Goal: Obtain resource: Obtain resource

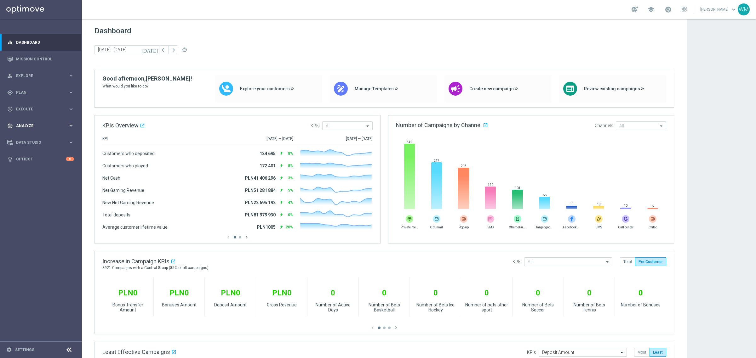
click at [32, 123] on div "track_changes Analyze" at bounding box center [37, 126] width 61 height 6
click at [30, 136] on link "Customer 360" at bounding box center [40, 138] width 49 height 5
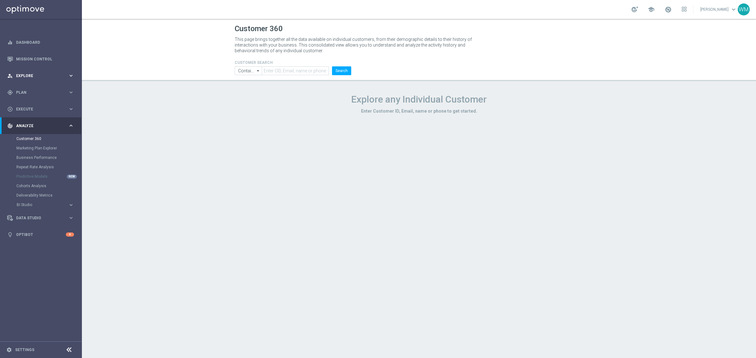
click at [28, 73] on div "person_search Explore" at bounding box center [37, 76] width 61 height 6
click at [29, 87] on link "Customer Explorer" at bounding box center [40, 88] width 49 height 5
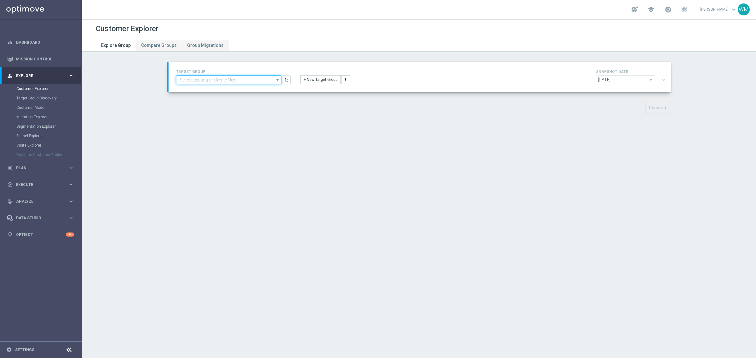
click at [251, 77] on input at bounding box center [228, 80] width 105 height 9
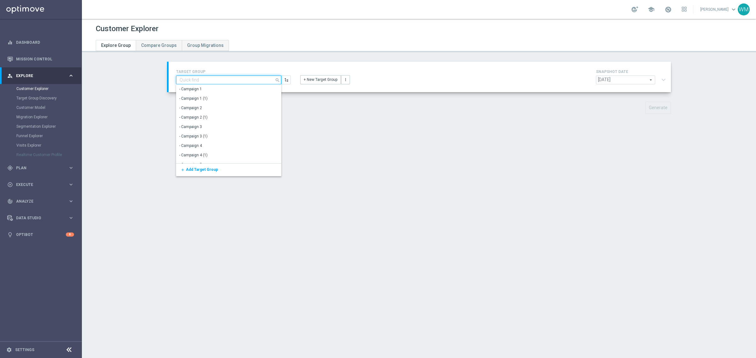
paste input "Incomplete"
type input "Incomplete"
click at [325, 117] on div "TARGET GROUP Incomplete close Show Selected 0 of 6945 aml_incomplete" at bounding box center [418, 93] width 529 height 62
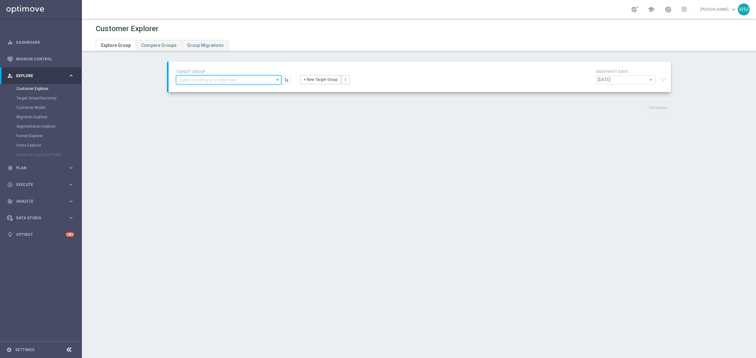
click at [216, 82] on input at bounding box center [228, 80] width 105 height 9
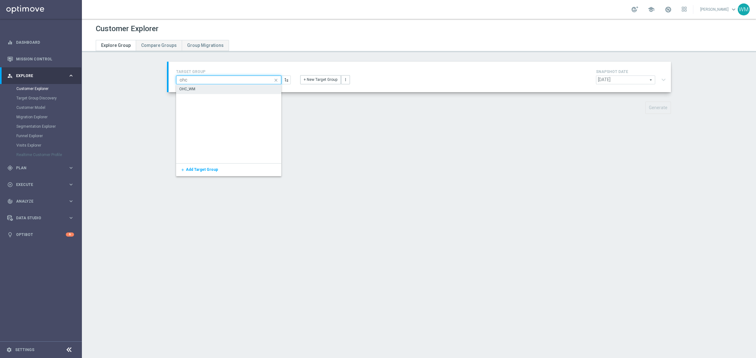
type input "ohc"
click at [211, 92] on div "OHC_WM" at bounding box center [228, 89] width 105 height 9
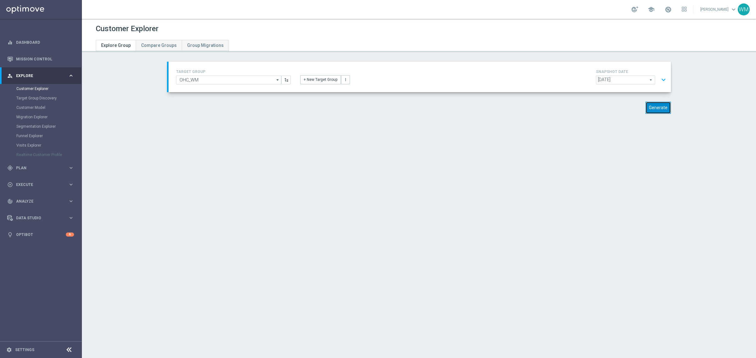
click at [660, 106] on button "Generate" at bounding box center [658, 108] width 26 height 12
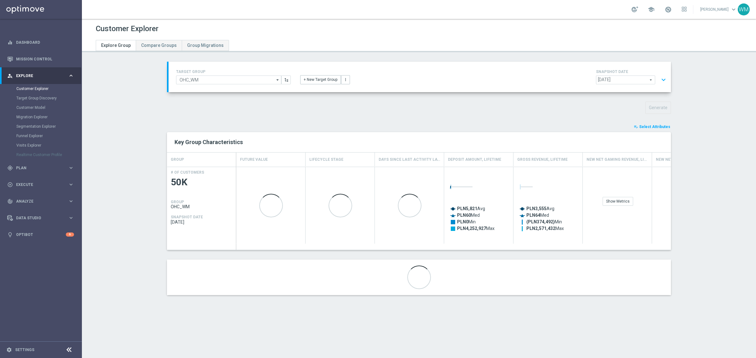
click at [666, 129] on span "Select Attributes" at bounding box center [654, 127] width 31 height 4
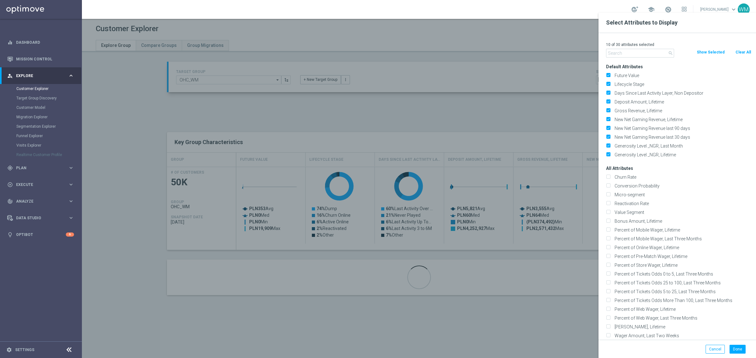
click at [748, 51] on button "Clear All" at bounding box center [743, 52] width 17 height 7
checkbox input "false"
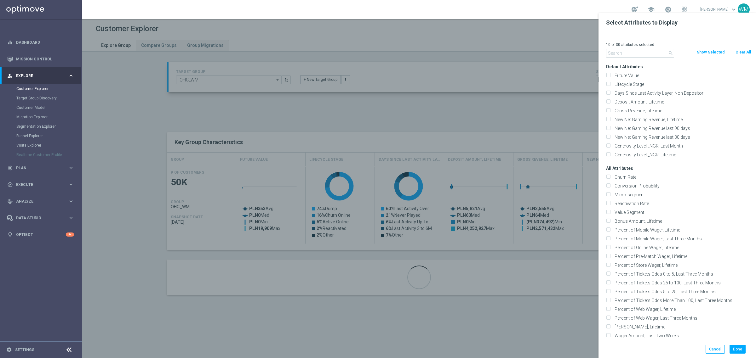
checkbox input "false"
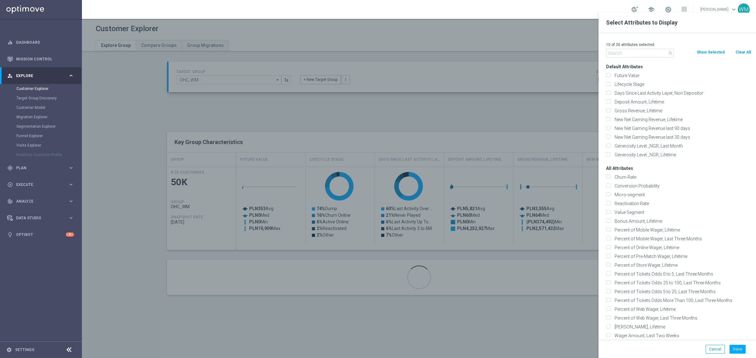
checkbox input "false"
click at [620, 50] on input "text" at bounding box center [640, 53] width 68 height 9
click at [623, 51] on input "text" at bounding box center [640, 53] width 68 height 9
click at [644, 52] on input "text" at bounding box center [640, 53] width 68 height 9
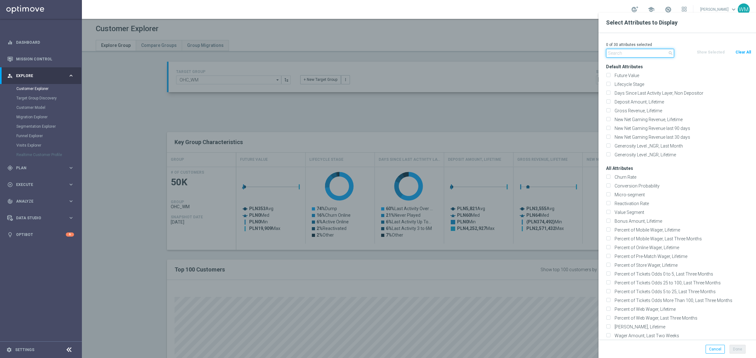
paste input "Cancel"
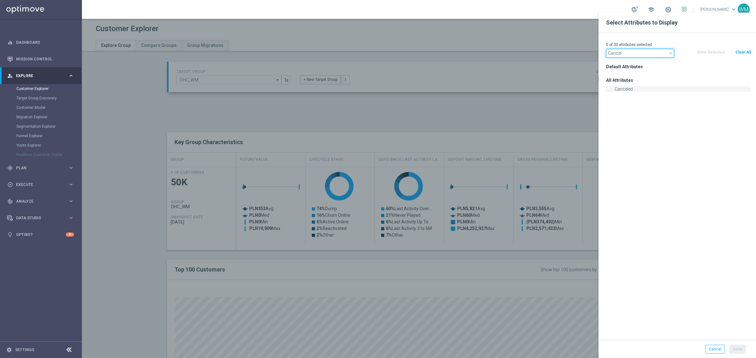
type input "Cancel"
click at [624, 88] on label "Canceled" at bounding box center [681, 89] width 139 height 6
click at [610, 88] on input "Canceled" at bounding box center [608, 90] width 4 height 4
checkbox input "true"
click at [648, 52] on input "Cancel" at bounding box center [640, 53] width 68 height 9
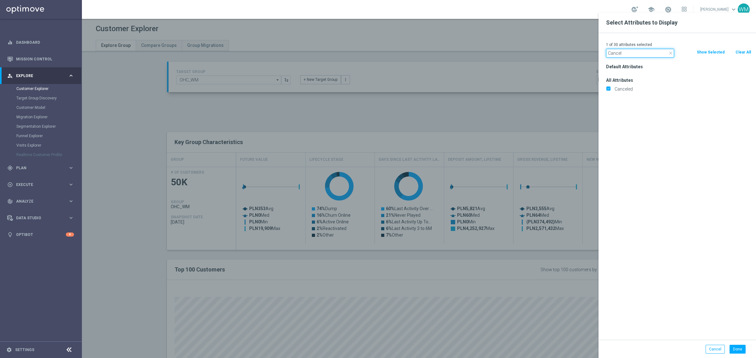
click at [648, 52] on input "Cancel" at bounding box center [640, 53] width 68 height 9
type input "selfe"
click at [640, 91] on label "Selfexcluded Finished" at bounding box center [681, 89] width 139 height 6
click at [610, 91] on input "Selfexcluded Finished" at bounding box center [608, 90] width 4 height 4
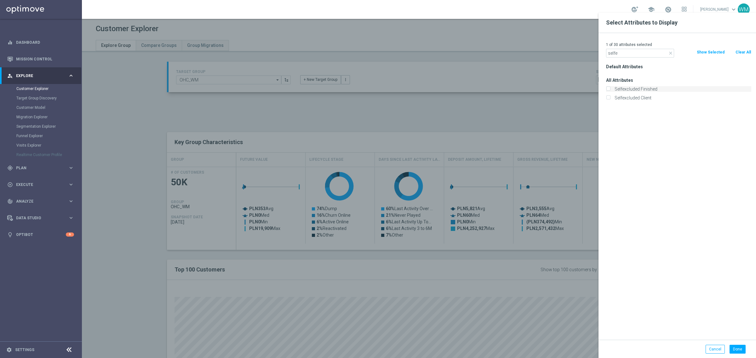
checkbox input "true"
click at [640, 98] on label "Selfexcluded Client" at bounding box center [681, 98] width 139 height 6
click at [610, 98] on input "Selfexcluded Client" at bounding box center [608, 99] width 4 height 4
click at [640, 98] on label "Selfexcluded Client" at bounding box center [681, 98] width 139 height 6
click at [610, 98] on input "Selfexcluded Client" at bounding box center [608, 99] width 4 height 4
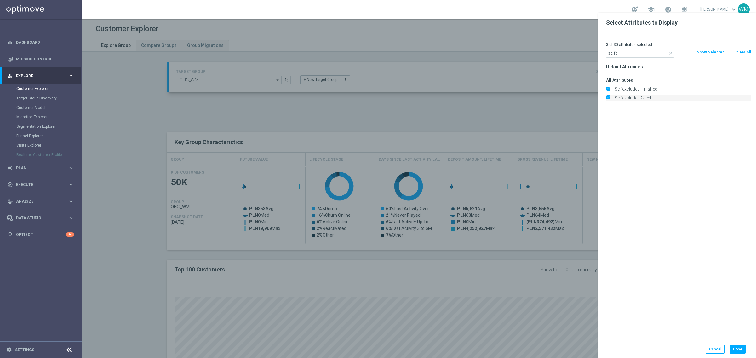
checkbox input "false"
click at [640, 92] on div "Selfexcluded Finished" at bounding box center [678, 89] width 155 height 9
click at [640, 92] on label "Selfexcluded Finished" at bounding box center [681, 89] width 139 height 6
click at [610, 92] on input "Selfexcluded Finished" at bounding box center [608, 90] width 4 height 4
checkbox input "false"
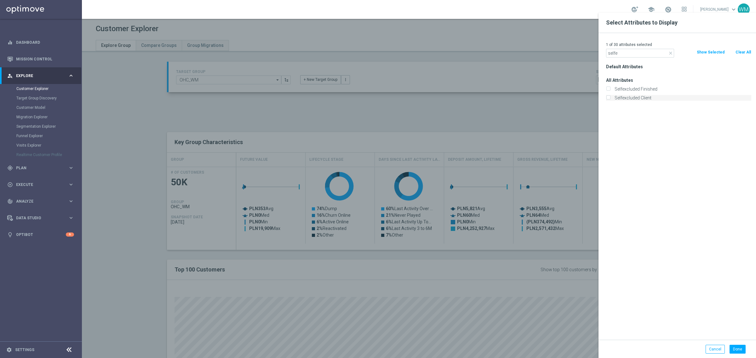
click at [640, 97] on label "Selfexcluded Client" at bounding box center [681, 98] width 139 height 6
click at [610, 97] on input "Selfexcluded Client" at bounding box center [608, 99] width 4 height 4
checkbox input "true"
click at [640, 52] on input "selfe" at bounding box center [640, 53] width 68 height 9
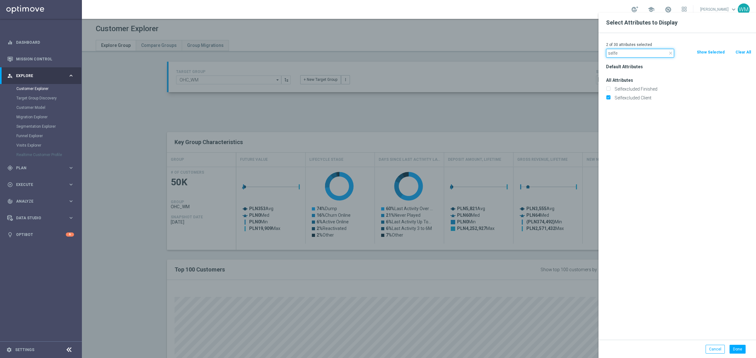
click at [640, 52] on input "selfe" at bounding box center [640, 53] width 68 height 9
click at [628, 54] on input "selfe" at bounding box center [640, 53] width 68 height 9
paste input "Incomplet"
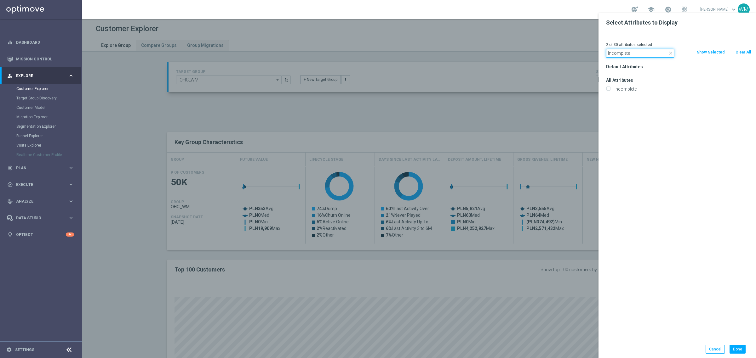
type input "Incomplete"
click at [635, 93] on div "Incomplete" at bounding box center [678, 89] width 155 height 9
click at [632, 87] on label "Incomplete" at bounding box center [681, 89] width 139 height 6
click at [610, 88] on input "Incomplete" at bounding box center [608, 90] width 4 height 4
checkbox input "true"
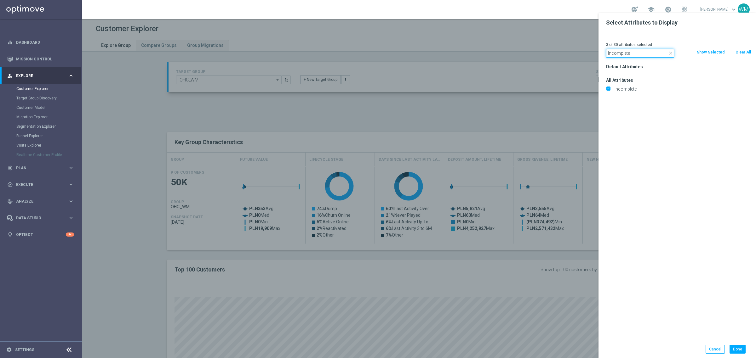
click at [623, 52] on input "Incomplete" at bounding box center [640, 53] width 68 height 9
paste input "Agre"
type input "Agree"
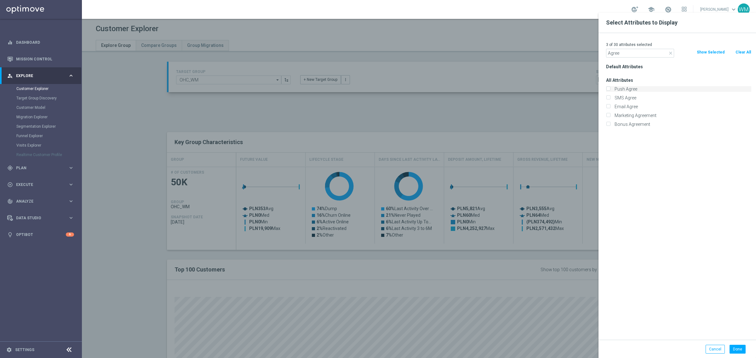
click at [631, 87] on label "Push Agree" at bounding box center [681, 89] width 139 height 6
click at [610, 88] on input "Push Agree" at bounding box center [608, 90] width 4 height 4
checkbox input "true"
click at [634, 95] on label "SMS Agree" at bounding box center [681, 98] width 139 height 6
click at [610, 97] on input "SMS Agree" at bounding box center [608, 99] width 4 height 4
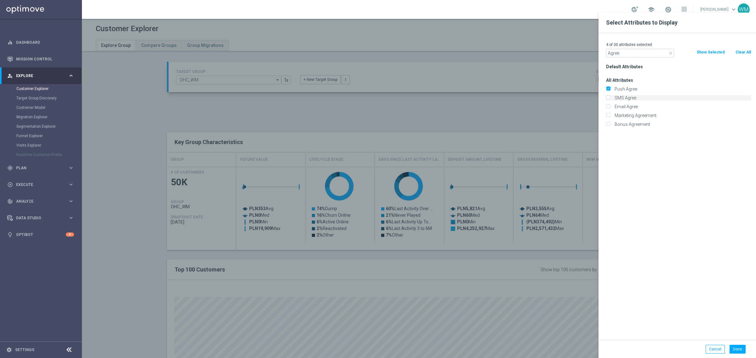
checkbox input "true"
click at [632, 106] on label "Email Agree" at bounding box center [681, 107] width 139 height 6
click at [610, 106] on input "Email Agree" at bounding box center [608, 108] width 4 height 4
checkbox input "true"
click at [632, 114] on label "Marketing Agreement" at bounding box center [681, 116] width 139 height 6
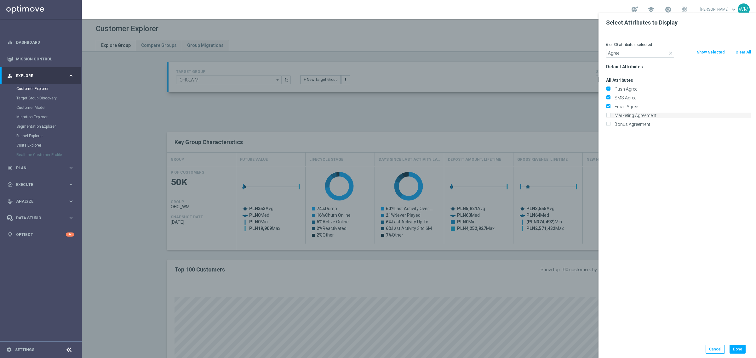
click at [610, 114] on input "Marketing Agreement" at bounding box center [608, 116] width 4 height 4
checkbox input "true"
click at [641, 125] on label "Bonus Agreement" at bounding box center [681, 125] width 139 height 6
click at [610, 125] on input "Bonus Agreement" at bounding box center [608, 125] width 4 height 4
checkbox input "true"
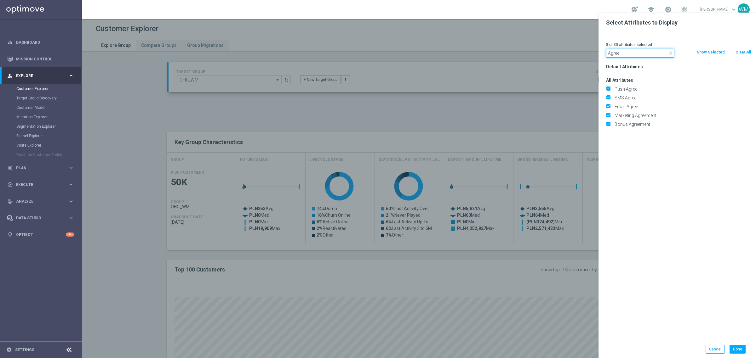
click at [622, 54] on input "Agree" at bounding box center [640, 53] width 68 height 9
paste input "SMS"
click at [638, 51] on input "SMS" at bounding box center [640, 53] width 68 height 9
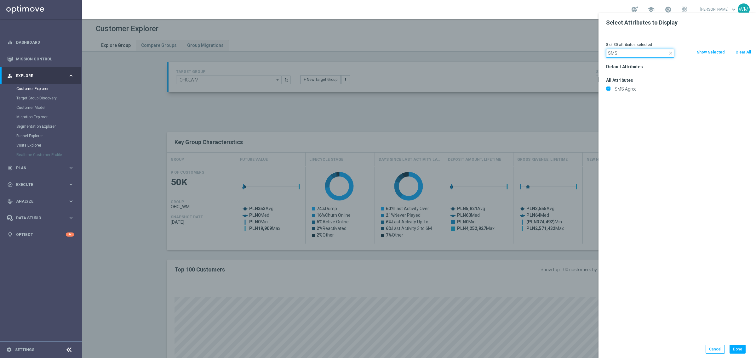
click at [638, 51] on input "SMS" at bounding box center [640, 53] width 68 height 9
paste input "lifecycle_stage"
click at [641, 54] on input "lifecycle_stage" at bounding box center [640, 53] width 68 height 9
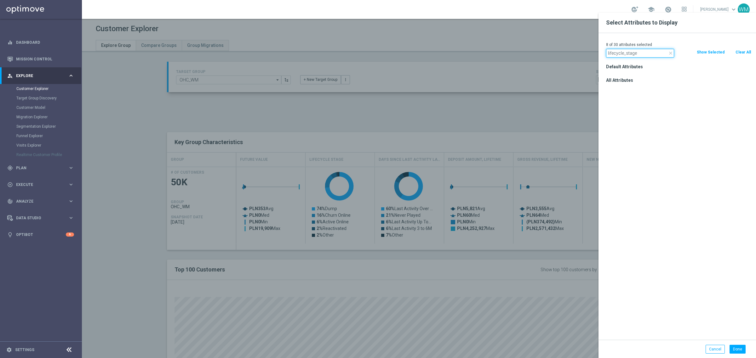
click at [641, 54] on input "lifecycle_stage" at bounding box center [640, 53] width 68 height 9
type input "stage deposit"
click at [632, 91] on label "Stage Deposit" at bounding box center [681, 89] width 139 height 6
click at [610, 91] on input "Stage Deposit" at bounding box center [608, 90] width 4 height 4
checkbox input "true"
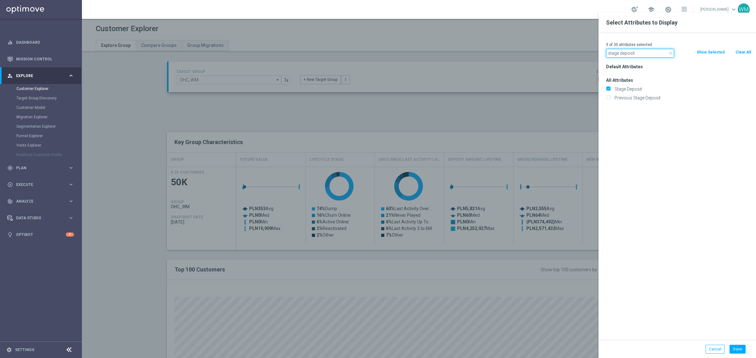
click at [637, 52] on input "stage deposit" at bounding box center [640, 53] width 68 height 9
paste input "egmen"
click at [638, 52] on input "segment" at bounding box center [640, 53] width 68 height 9
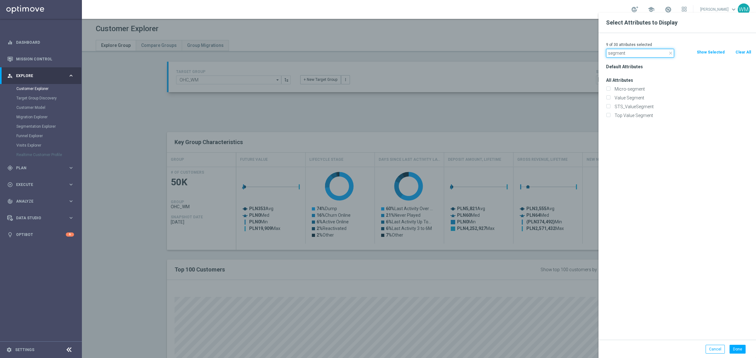
click at [643, 50] on input "segment" at bounding box center [640, 53] width 68 height 9
click at [651, 54] on input "segment" at bounding box center [640, 53] width 68 height 9
click at [648, 54] on input "segment" at bounding box center [640, 53] width 68 height 9
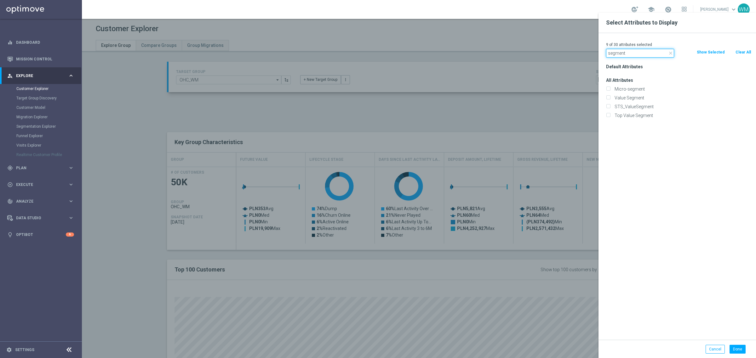
click at [631, 54] on input "segment" at bounding box center [640, 53] width 68 height 9
type input "s"
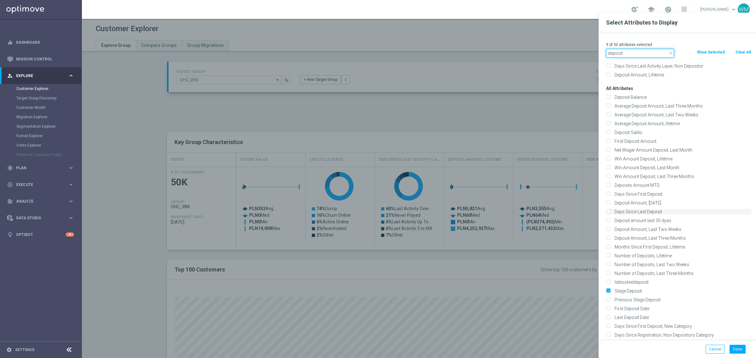
scroll to position [14, 0]
click at [627, 57] on input "deposit" at bounding box center [640, 53] width 68 height 9
click at [626, 54] on input "deposit" at bounding box center [640, 53] width 68 height 9
paste input "is_test"
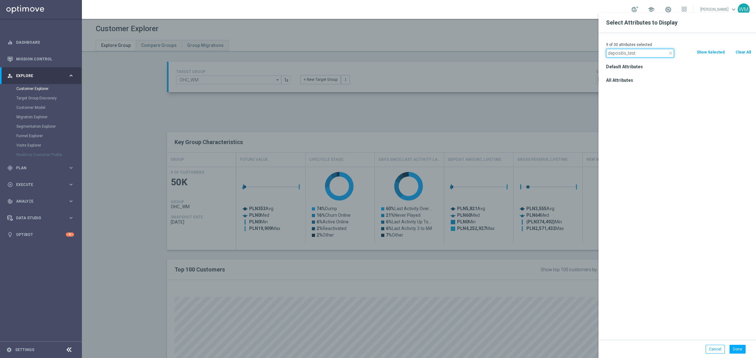
scroll to position [0, 0]
click at [638, 55] on input "depositis_test" at bounding box center [640, 53] width 68 height 9
paste input "text"
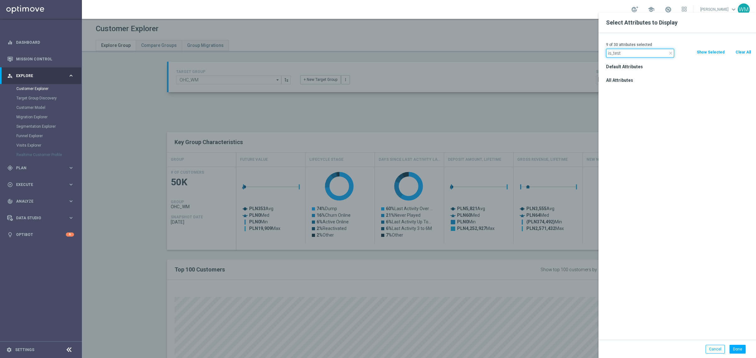
click at [624, 54] on input "is_test" at bounding box center [640, 53] width 68 height 9
click at [620, 54] on input "is_test" at bounding box center [640, 53] width 68 height 9
type input "test"
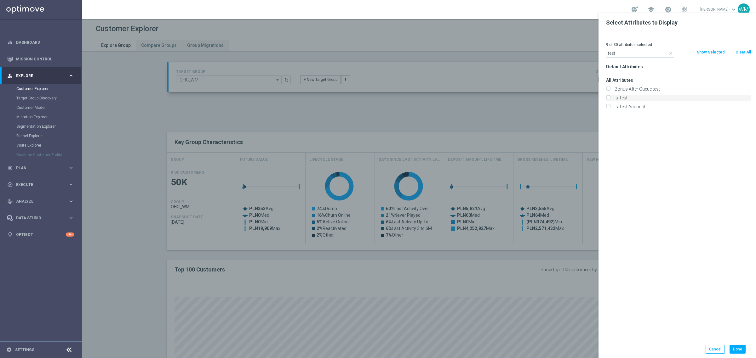
click at [624, 96] on label "Is Test" at bounding box center [681, 98] width 139 height 6
click at [610, 97] on input "Is Test" at bounding box center [608, 99] width 4 height 4
checkbox input "true"
click at [624, 50] on input "test" at bounding box center [640, 53] width 68 height 9
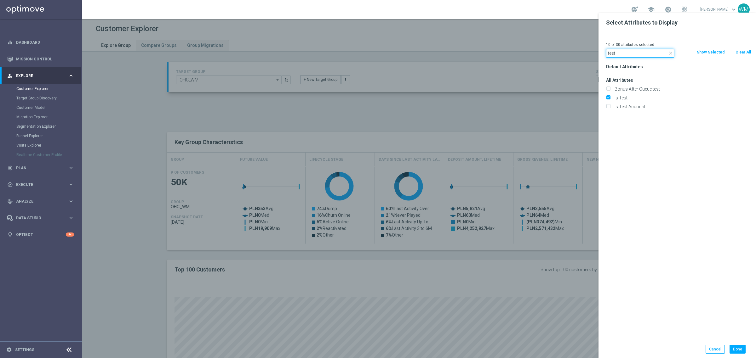
click at [624, 50] on input "test" at bounding box center [640, 53] width 68 height 9
type input "online"
click at [630, 134] on label "Online" at bounding box center [681, 133] width 139 height 6
click at [610, 134] on input "Online" at bounding box center [608, 134] width 4 height 4
checkbox input "true"
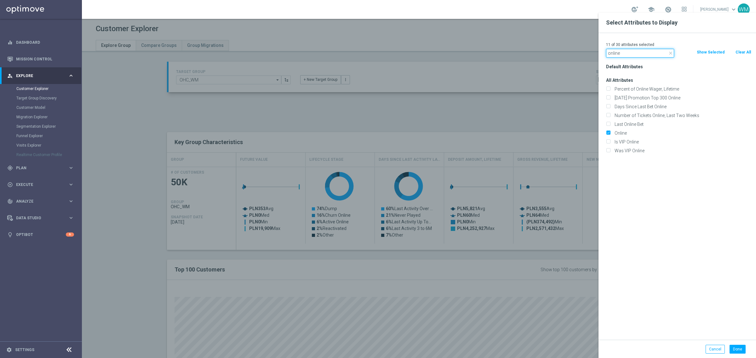
click at [613, 52] on input "online" at bounding box center [640, 53] width 68 height 9
type input "verified"
click at [637, 98] on label "Is Email Verified" at bounding box center [681, 98] width 139 height 6
click at [610, 98] on input "Is Email Verified" at bounding box center [608, 99] width 4 height 4
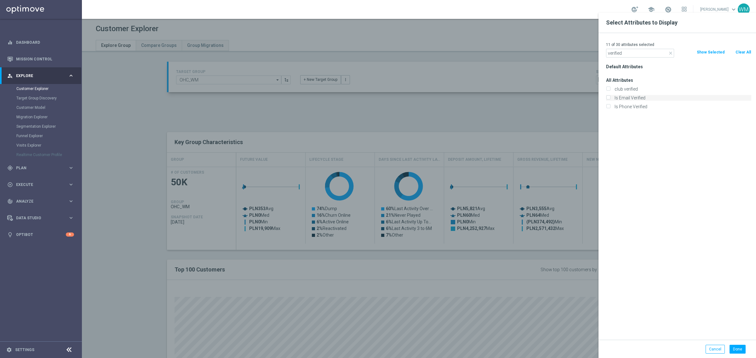
checkbox input "true"
click at [637, 105] on label "Is Phone Verified" at bounding box center [681, 107] width 139 height 6
click at [610, 106] on input "Is Phone Verified" at bounding box center [608, 108] width 4 height 4
checkbox input "true"
click at [636, 52] on input "verified" at bounding box center [640, 53] width 68 height 9
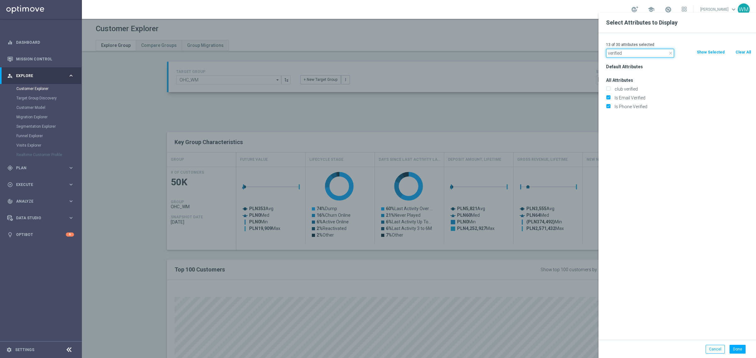
click at [636, 52] on input "verified" at bounding box center [640, 53] width 68 height 9
type input "temporary"
click at [632, 90] on label "Is Temporary" at bounding box center [681, 89] width 139 height 6
click at [610, 90] on input "Is Temporary" at bounding box center [608, 90] width 4 height 4
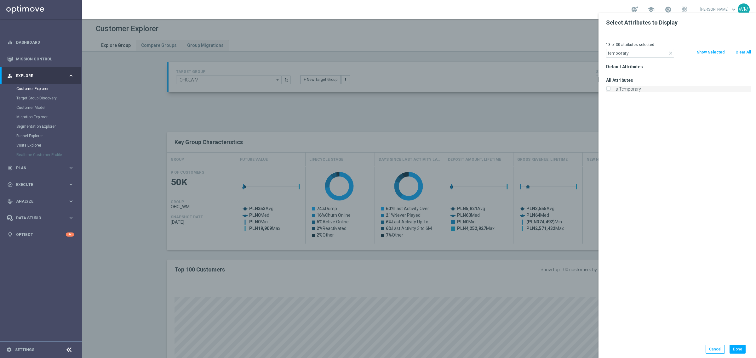
checkbox input "true"
click at [613, 54] on input "temporary" at bounding box center [640, 53] width 68 height 9
type input "blocked"
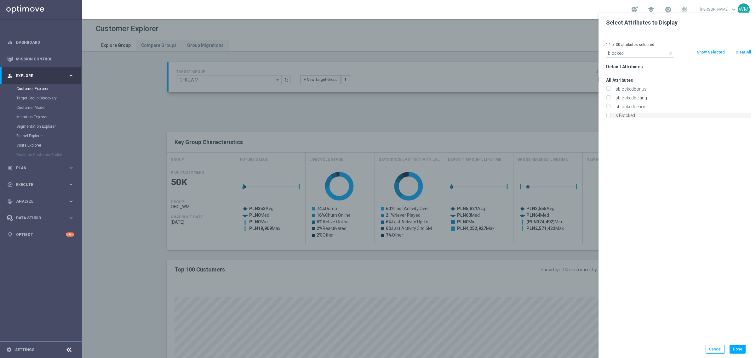
click at [627, 118] on label "Is Blocked" at bounding box center [681, 116] width 139 height 6
click at [610, 118] on input "Is Blocked" at bounding box center [608, 116] width 4 height 4
checkbox input "true"
click at [643, 57] on input "blocked" at bounding box center [640, 53] width 68 height 9
click at [642, 57] on input "blocked" at bounding box center [640, 53] width 68 height 9
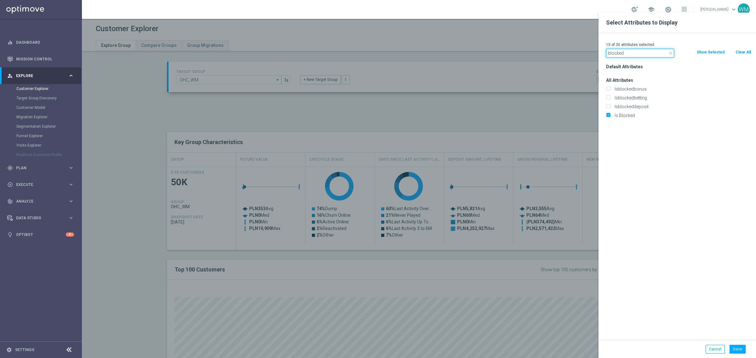
click at [642, 57] on input "blocked" at bounding box center [640, 53] width 68 height 9
type input "agree"
click at [735, 351] on button "Done" at bounding box center [737, 349] width 16 height 9
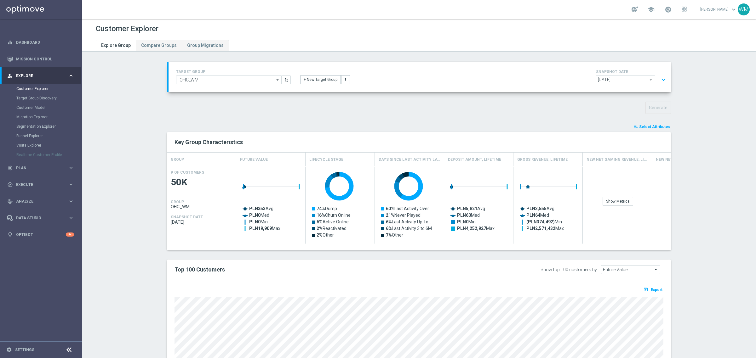
type input "Search"
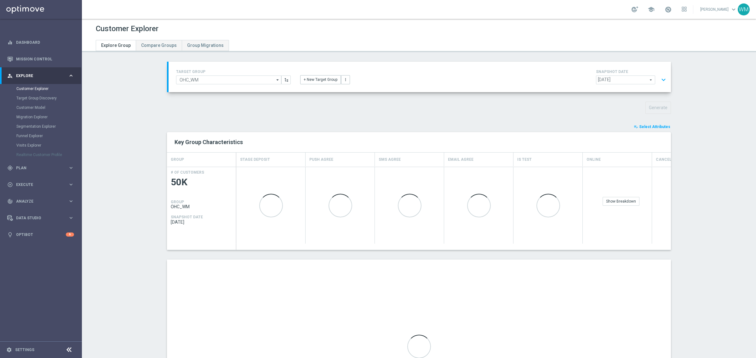
click at [113, 180] on section "TARGET GROUP OHC_WM OHC_WM arrow_drop_down Show Selected 0 of NaN - Campaign 1" at bounding box center [419, 253] width 674 height 382
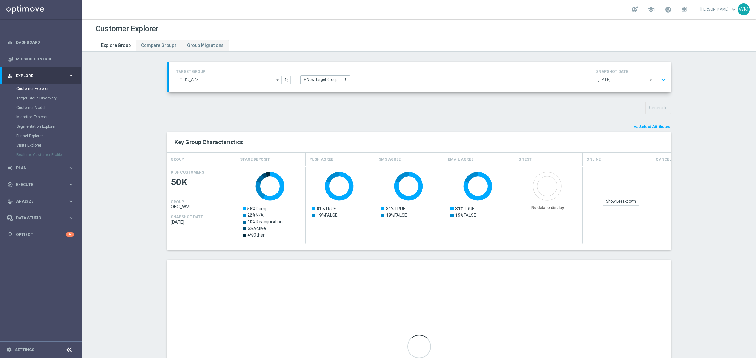
click at [654, 125] on span "Select Attributes" at bounding box center [654, 127] width 31 height 4
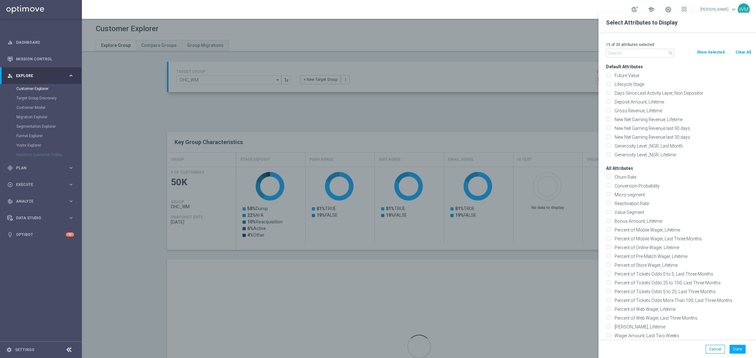
click at [646, 51] on input "text" at bounding box center [640, 53] width 68 height 9
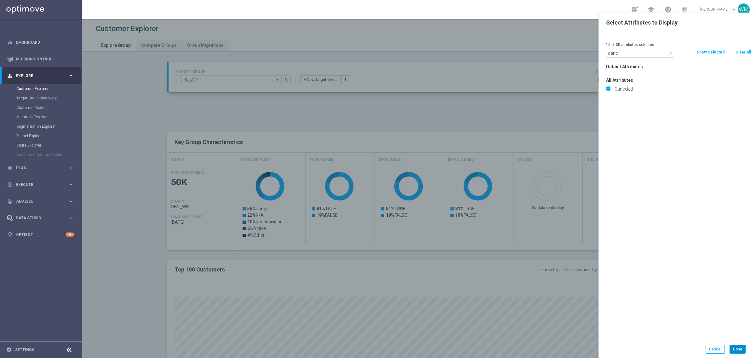
type input "canc"
click at [742, 347] on button "Done" at bounding box center [737, 349] width 16 height 9
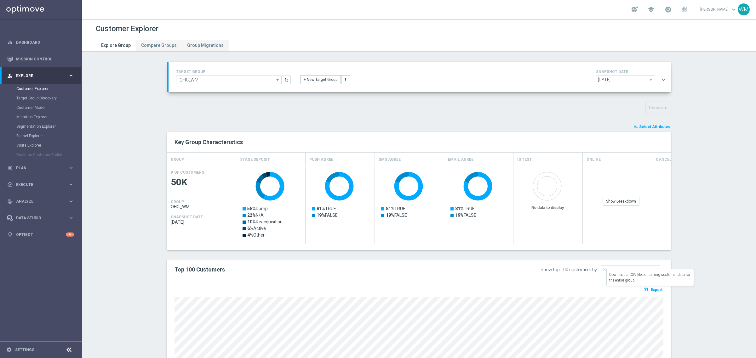
click at [659, 289] on span "Export" at bounding box center [657, 290] width 12 height 4
click at [714, 240] on section "TARGET GROUP OHC_WM OHC_WM arrow_drop_down Show Selected 0 of NaN - Campaign 1" at bounding box center [419, 253] width 674 height 382
click at [736, 249] on section "TARGET GROUP OHC_WM OHC_WM arrow_drop_down Show Selected 0 of NaN - Campaign 1" at bounding box center [419, 253] width 674 height 382
click at [719, 288] on section "TARGET GROUP OHC_WM OHC_WM arrow_drop_down Show Selected 0 of NaN - Campaign 1" at bounding box center [419, 253] width 674 height 382
click at [660, 81] on button "expand_more" at bounding box center [663, 80] width 9 height 12
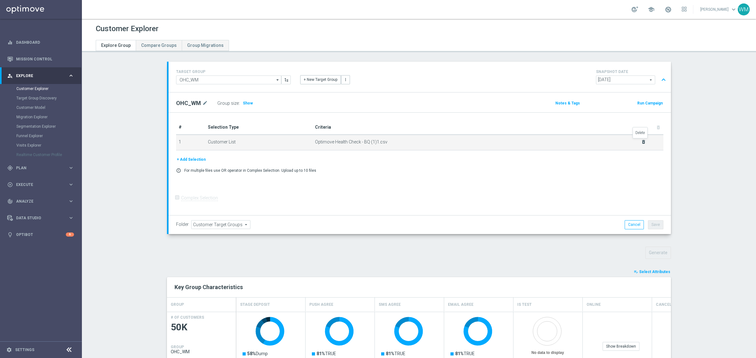
click at [642, 143] on icon "delete_forever" at bounding box center [643, 142] width 5 height 5
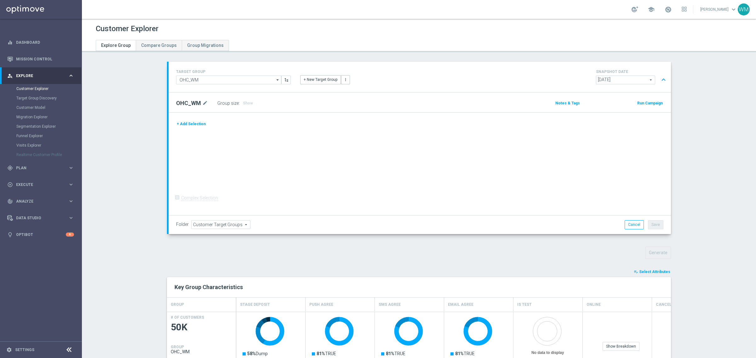
click at [180, 122] on button "+ Add Selection" at bounding box center [191, 124] width 30 height 7
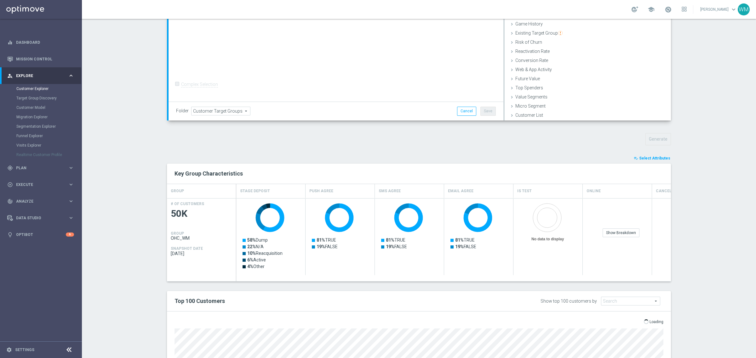
scroll to position [79, 0]
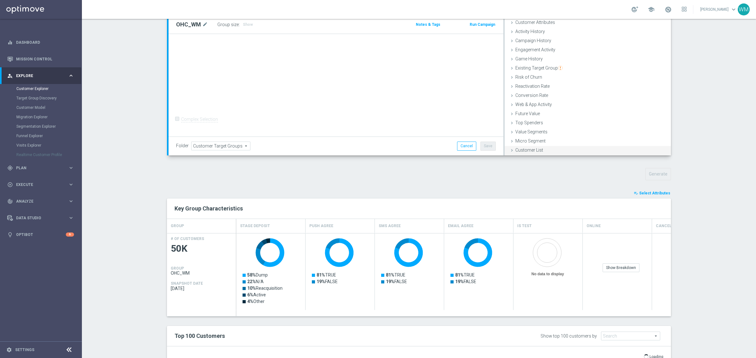
click at [521, 148] on span "Customer List" at bounding box center [529, 150] width 28 height 5
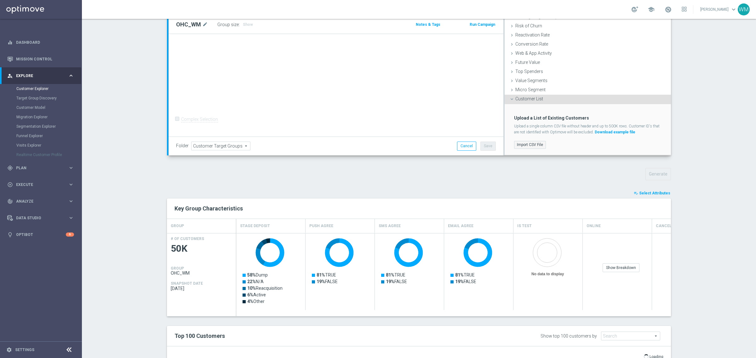
click at [534, 145] on label "Import CSV File" at bounding box center [530, 145] width 32 height 8
click at [0, 0] on input "Import CSV File" at bounding box center [0, 0] width 0 height 0
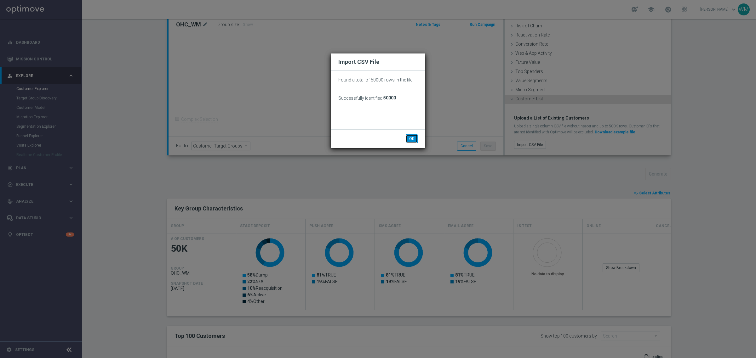
click at [409, 139] on button "OK" at bounding box center [412, 138] width 12 height 9
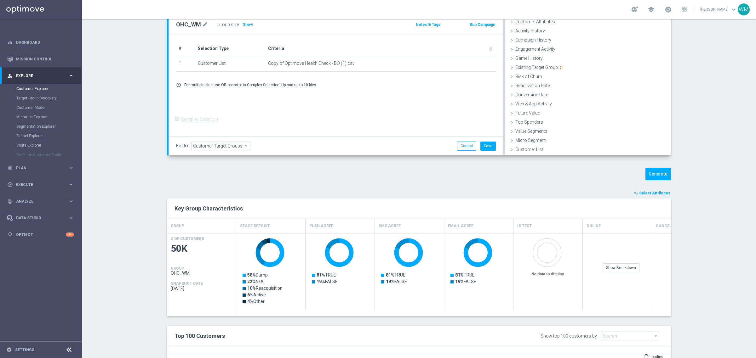
scroll to position [26, 0]
click at [483, 147] on button "Save" at bounding box center [487, 146] width 15 height 9
click at [652, 176] on button "Generate" at bounding box center [658, 174] width 26 height 12
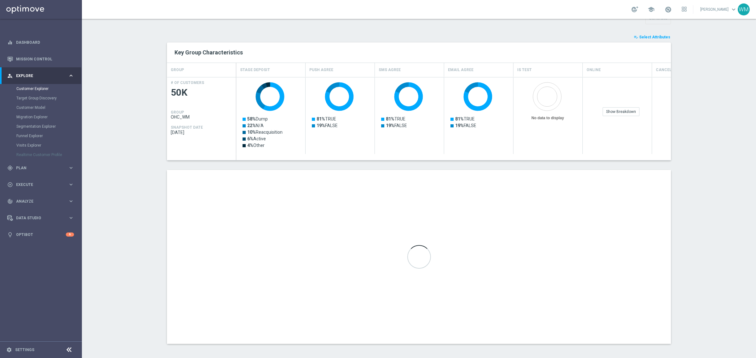
scroll to position [92, 0]
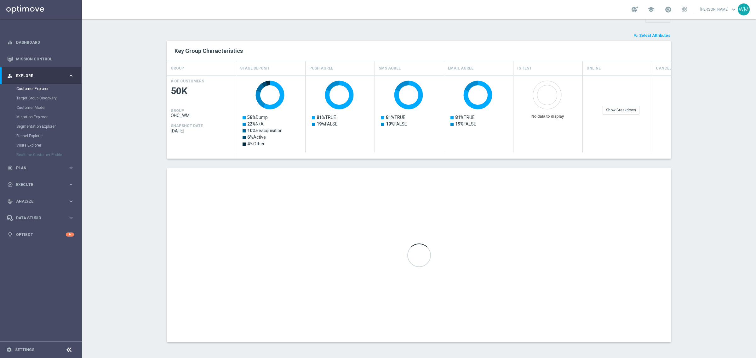
click at [649, 32] on button "playlist_add_check Select Attributes" at bounding box center [652, 35] width 38 height 7
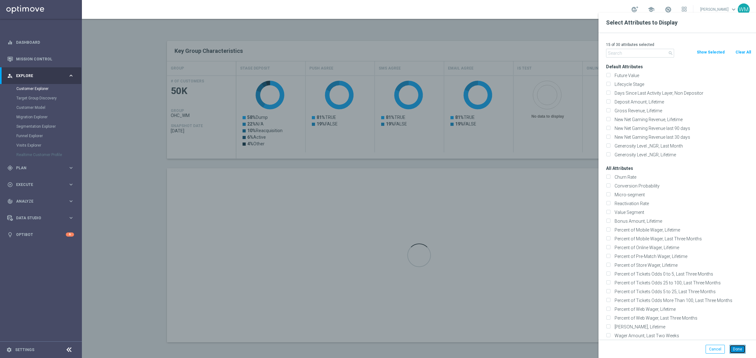
click at [735, 350] on button "Done" at bounding box center [737, 349] width 16 height 9
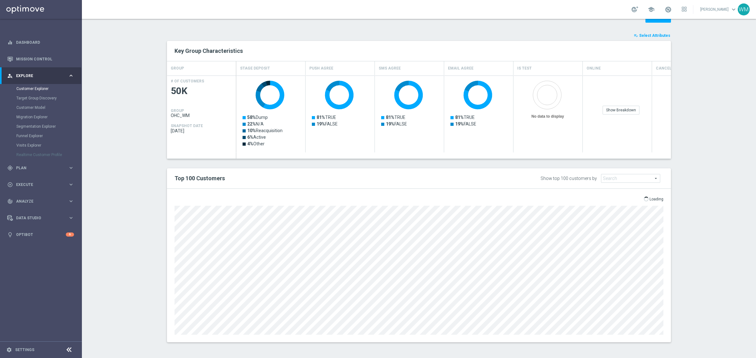
click at [644, 199] on span at bounding box center [646, 199] width 5 height 5
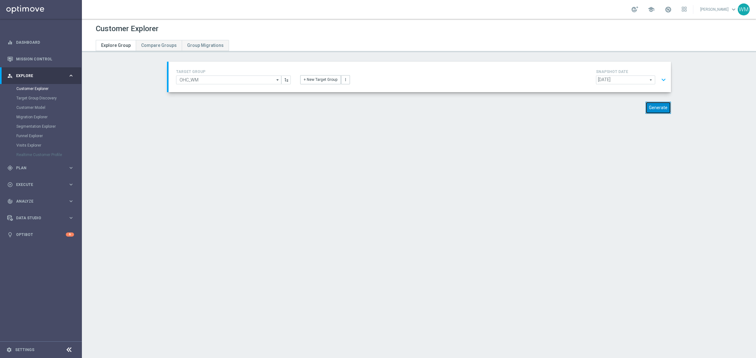
click at [649, 113] on button "Generate" at bounding box center [658, 108] width 26 height 12
click at [659, 81] on button "expand_more" at bounding box center [663, 80] width 9 height 12
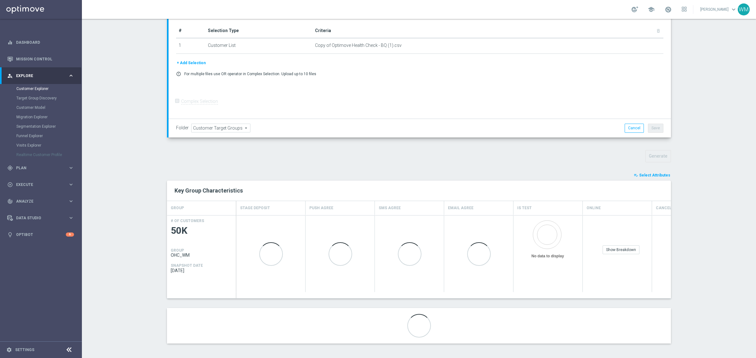
scroll to position [98, 0]
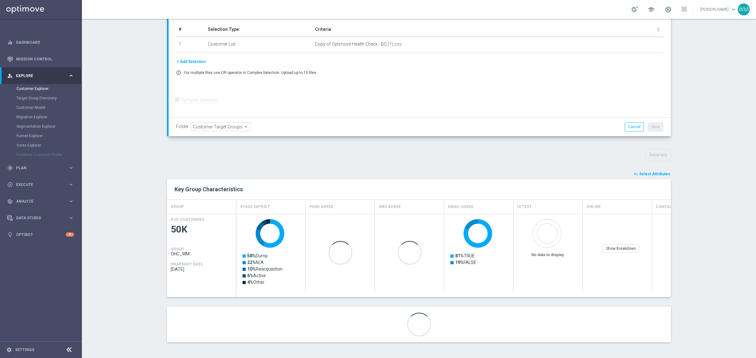
click at [663, 174] on span "Select Attributes" at bounding box center [654, 174] width 31 height 4
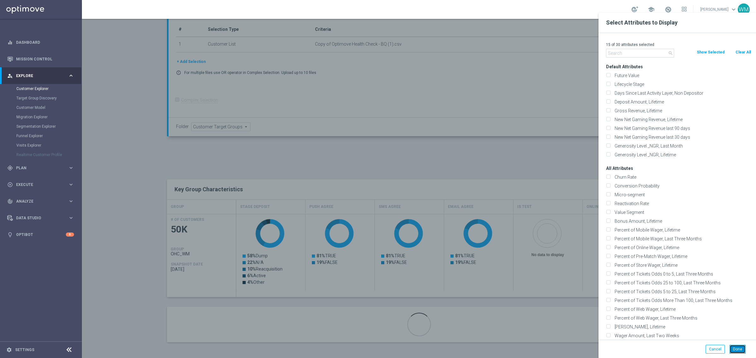
click at [739, 349] on button "Done" at bounding box center [737, 349] width 16 height 9
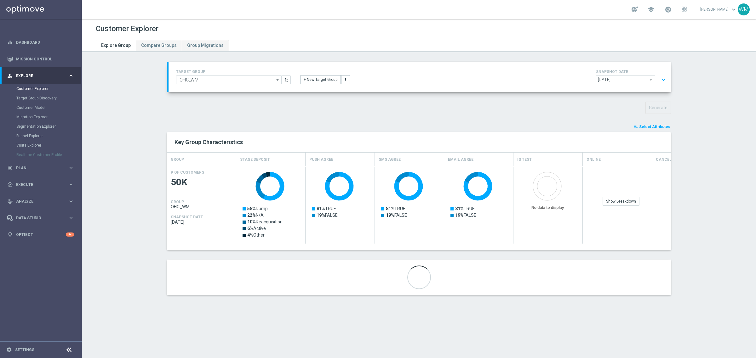
scroll to position [0, 0]
click at [300, 133] on div "Key Group Characteristics" at bounding box center [419, 142] width 504 height 20
click at [303, 117] on div "TARGET GROUP OHC_WM OHC_WM arrow_drop_down Show Selected 0 of NaN - Campaign 1" at bounding box center [418, 183] width 529 height 243
click at [426, 266] on div at bounding box center [419, 266] width 24 height 0
drag, startPoint x: 740, startPoint y: 206, endPoint x: 748, endPoint y: 206, distance: 8.8
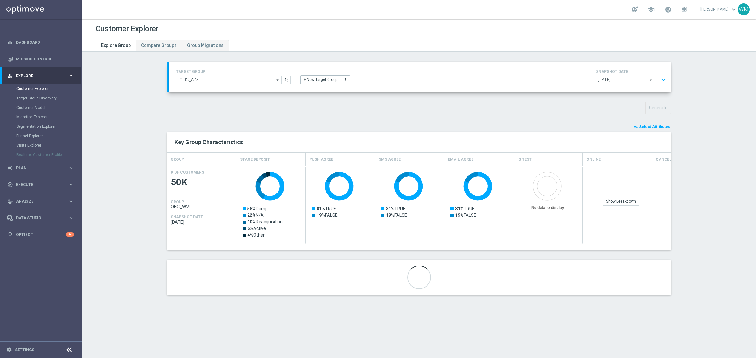
click at [740, 206] on section "TARGET GROUP OHC_WM OHC_WM arrow_drop_down Show Selected 0 of NaN - Campaign 1" at bounding box center [419, 183] width 674 height 243
click at [418, 102] on div "Generate" at bounding box center [418, 108] width 513 height 12
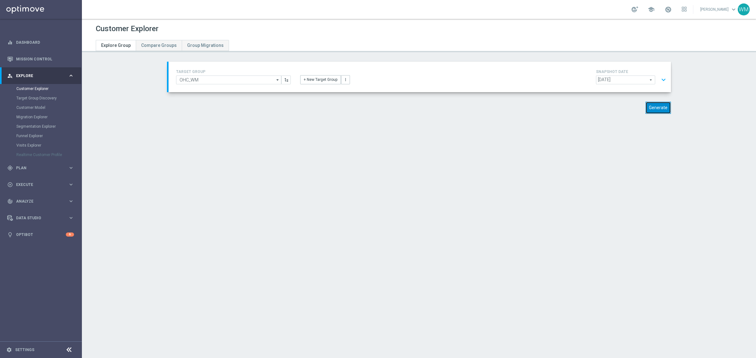
click at [662, 106] on button "Generate" at bounding box center [658, 108] width 26 height 12
drag, startPoint x: 643, startPoint y: 106, endPoint x: 668, endPoint y: 107, distance: 24.9
click at [668, 107] on span "Generating..." at bounding box center [653, 107] width 36 height 11
drag, startPoint x: 668, startPoint y: 107, endPoint x: 645, endPoint y: 108, distance: 23.0
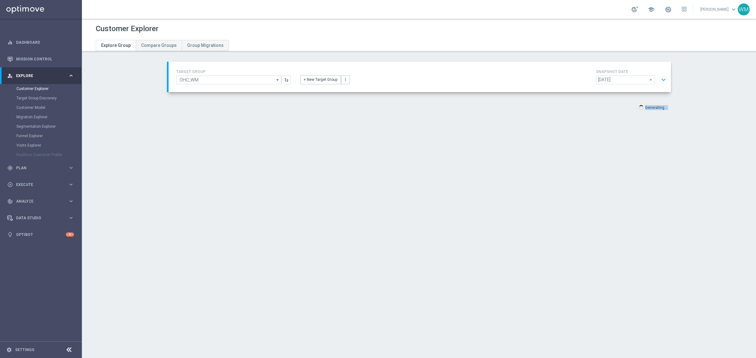
click at [645, 108] on span "Generating..." at bounding box center [653, 107] width 36 height 11
click at [645, 108] on p "Generating..." at bounding box center [656, 107] width 22 height 6
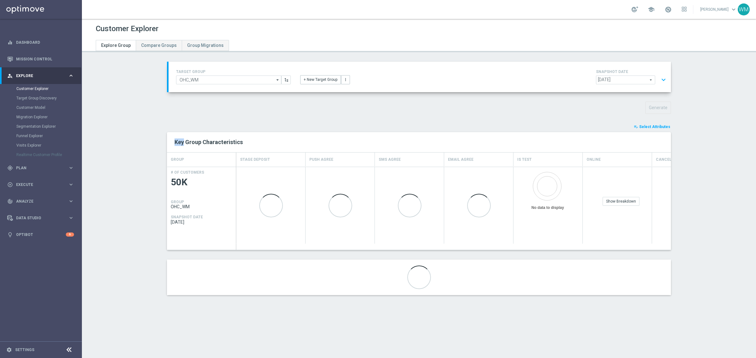
drag, startPoint x: 645, startPoint y: 108, endPoint x: 671, endPoint y: 109, distance: 26.1
click at [548, 116] on div "TARGET GROUP OHC_WM OHC_WM arrow_drop_down Show Selected 0 of NaN - Campaign 1" at bounding box center [418, 183] width 529 height 243
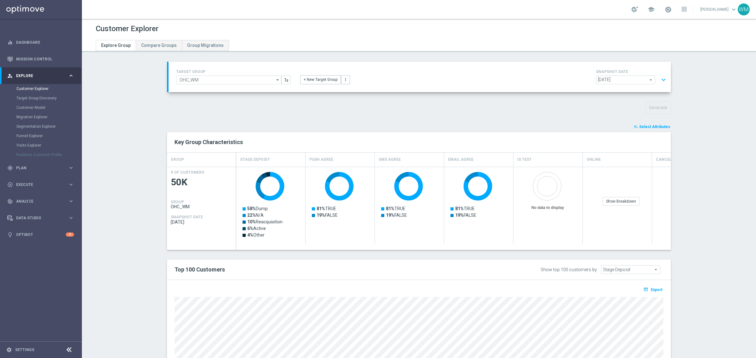
click at [652, 128] on span "Select Attributes" at bounding box center [654, 127] width 31 height 4
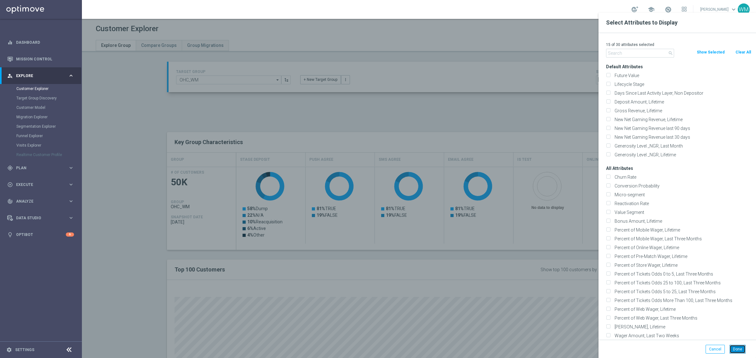
click at [741, 350] on button "Done" at bounding box center [737, 349] width 16 height 9
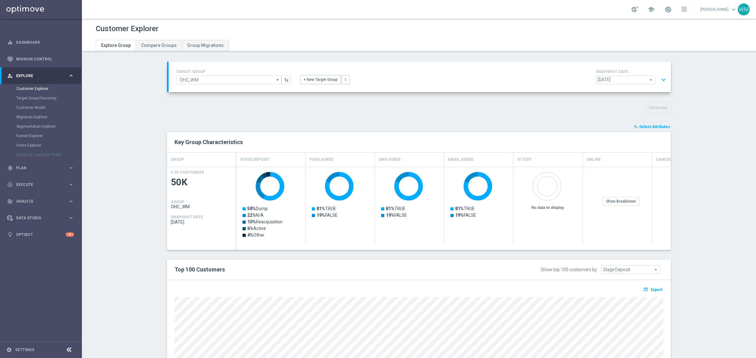
scroll to position [92, 0]
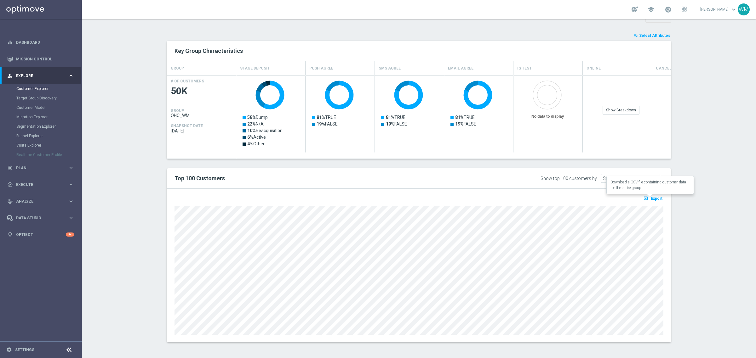
click at [654, 202] on button "open_in_browser Export" at bounding box center [652, 198] width 21 height 8
click at [651, 198] on p "Loading" at bounding box center [656, 199] width 14 height 5
click at [646, 37] on span "Select Attributes" at bounding box center [654, 35] width 31 height 4
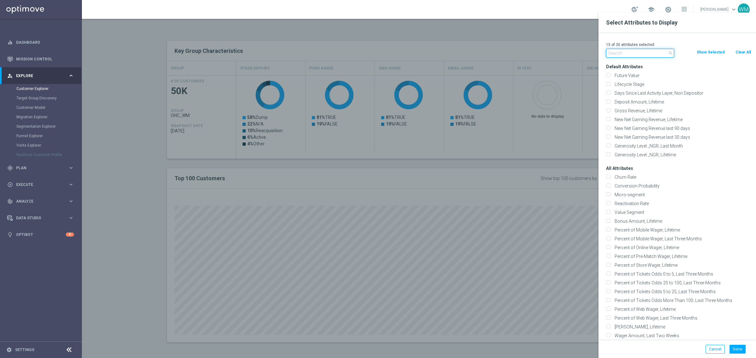
click at [632, 54] on input "text" at bounding box center [640, 53] width 68 height 9
paste input "Push Agree"
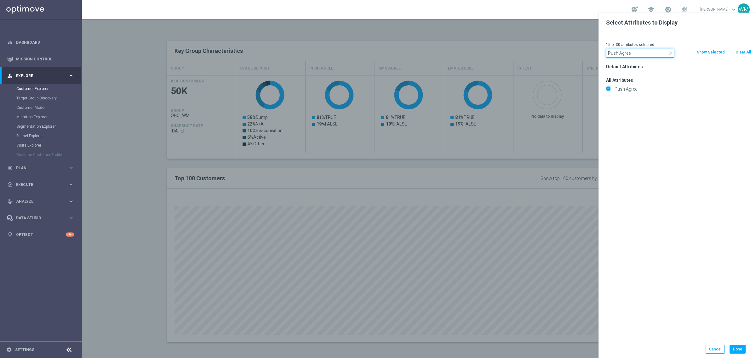
click at [638, 55] on input "Push Agree" at bounding box center [640, 53] width 68 height 9
paste input "SMS"
click at [640, 51] on input "SMS Agree" at bounding box center [640, 53] width 68 height 9
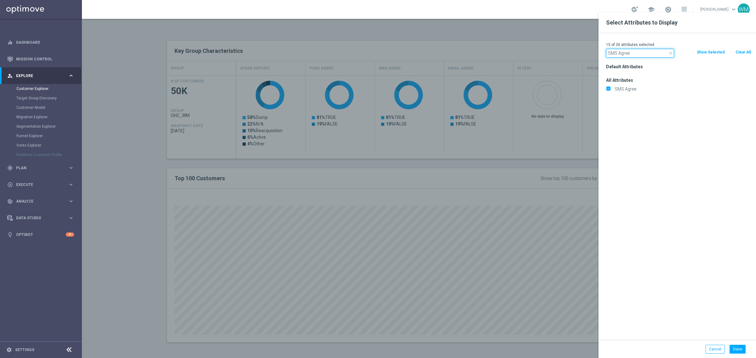
click at [640, 51] on input "SMS Agree" at bounding box center [640, 53] width 68 height 9
paste input "Email"
click at [648, 54] on input "Email Agree" at bounding box center [640, 53] width 68 height 9
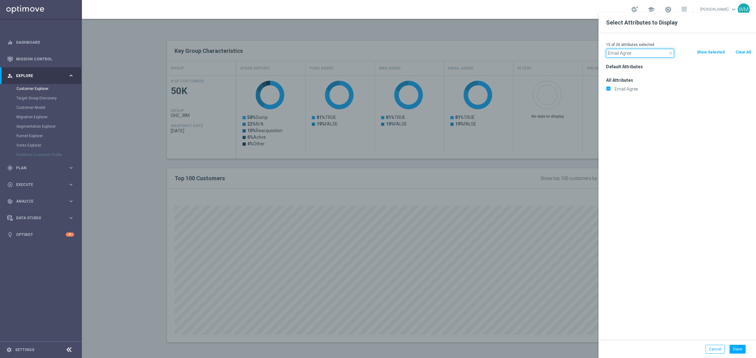
click at [648, 54] on input "Email Agree" at bounding box center [640, 53] width 68 height 9
paste input "Canceled"
click at [636, 54] on input "Canceled" at bounding box center [640, 53] width 68 height 9
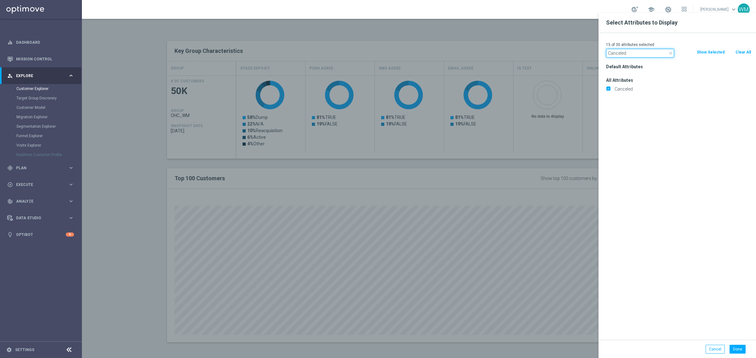
click at [636, 54] on input "Canceled" at bounding box center [640, 53] width 68 height 9
paste input "Incomplete"
click at [631, 55] on input "Incomplete" at bounding box center [640, 53] width 68 height 9
paste input "Marketing Agreement"
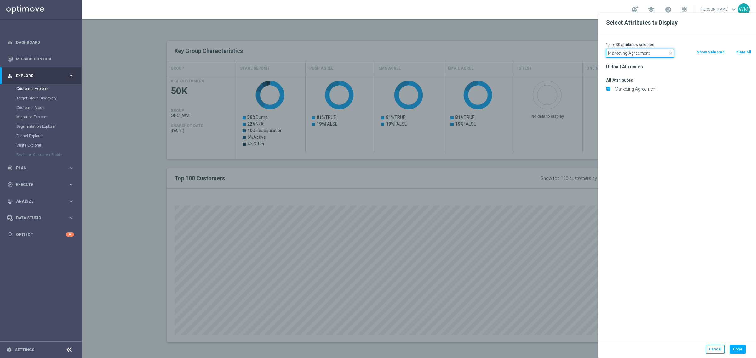
click at [649, 54] on input "Marketing Agreement" at bounding box center [640, 53] width 68 height 9
paste input "Selfexcluded Cli"
type input "Selfexcluded Client"
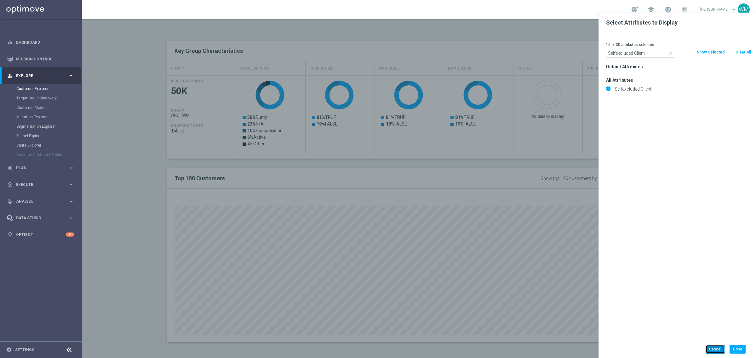
click at [711, 350] on button "Cancel" at bounding box center [715, 349] width 19 height 9
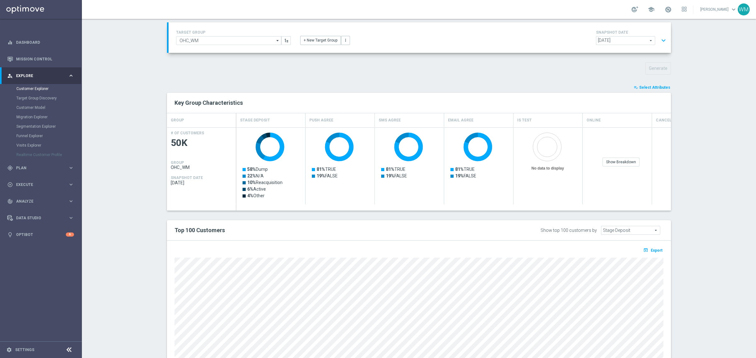
scroll to position [0, 0]
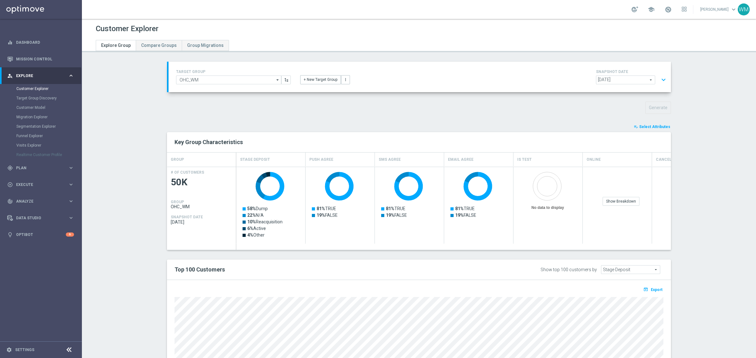
click at [660, 78] on button "expand_more" at bounding box center [663, 80] width 9 height 12
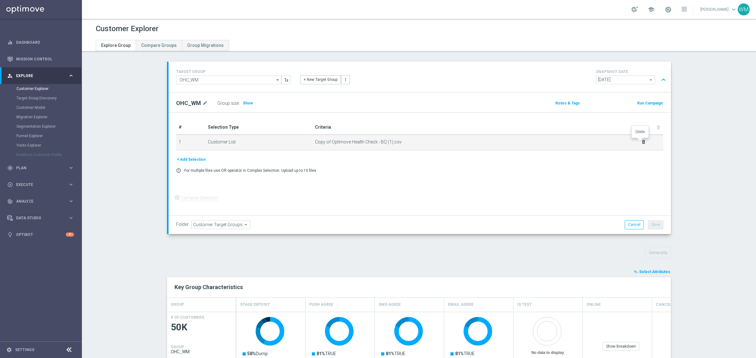
click at [641, 141] on icon "delete_forever" at bounding box center [643, 142] width 5 height 5
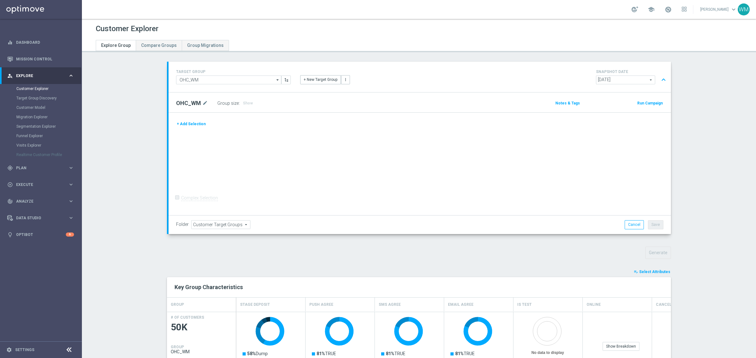
click at [190, 128] on button "+ Add Selection" at bounding box center [191, 124] width 30 height 7
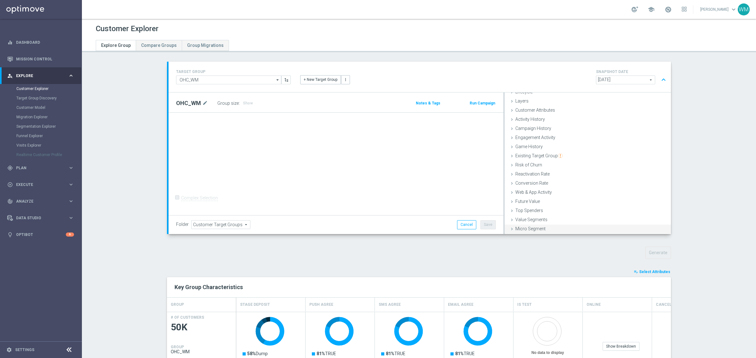
scroll to position [26, 0]
click at [570, 228] on div "Customer List done" at bounding box center [588, 229] width 166 height 9
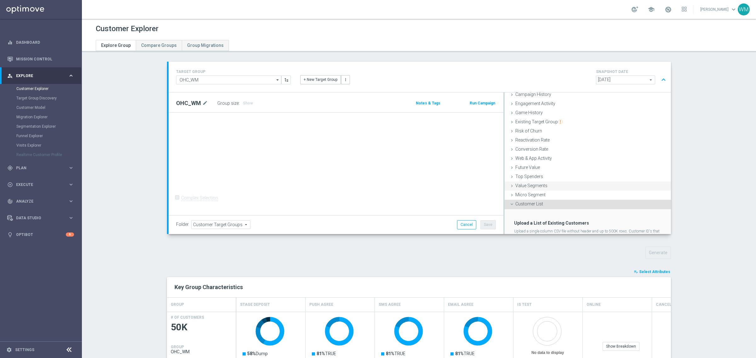
scroll to position [77, 0]
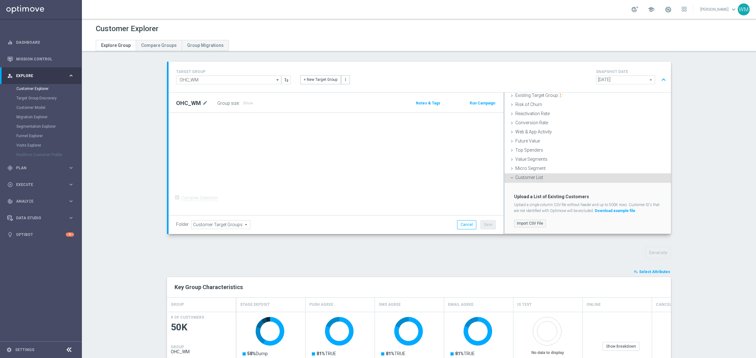
click at [539, 221] on label "Import CSV File" at bounding box center [530, 224] width 32 height 8
click at [0, 0] on input "Import CSV File" at bounding box center [0, 0] width 0 height 0
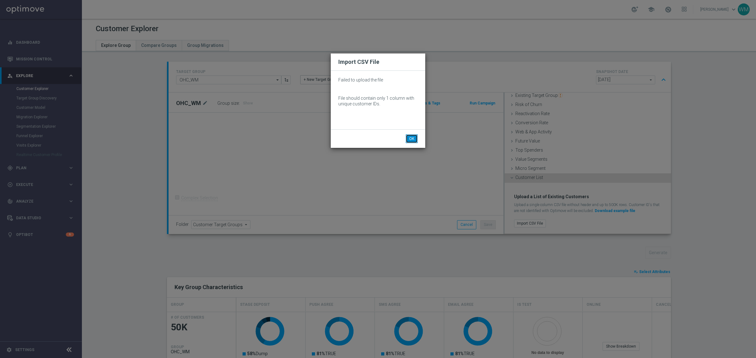
click at [409, 140] on button "OK" at bounding box center [412, 138] width 12 height 9
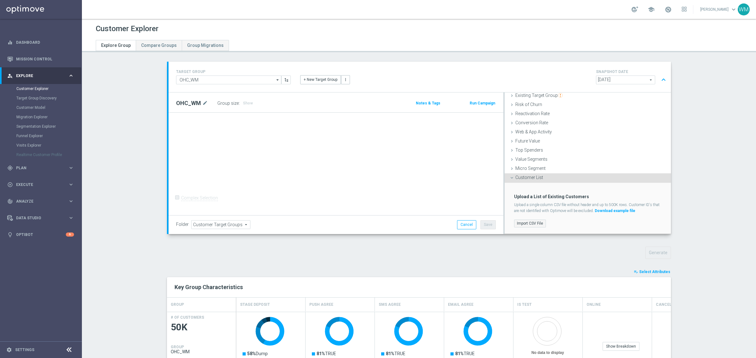
click at [520, 228] on label "Import CSV File" at bounding box center [530, 224] width 32 height 8
click at [0, 0] on input "Import CSV File" at bounding box center [0, 0] width 0 height 0
click at [534, 224] on label "Import CSV File" at bounding box center [530, 224] width 32 height 8
click at [0, 0] on input "Import CSV File" at bounding box center [0, 0] width 0 height 0
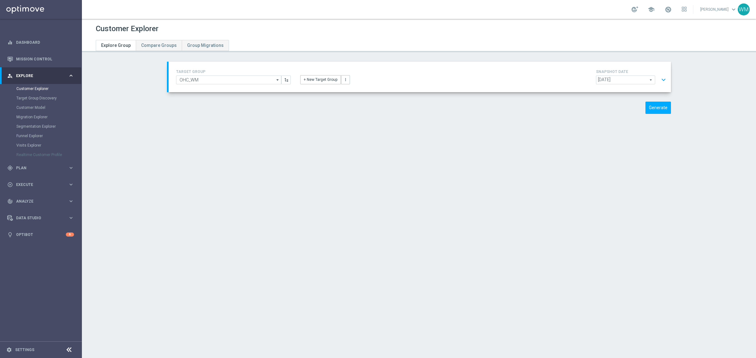
click at [660, 80] on button "expand_more" at bounding box center [663, 80] width 9 height 12
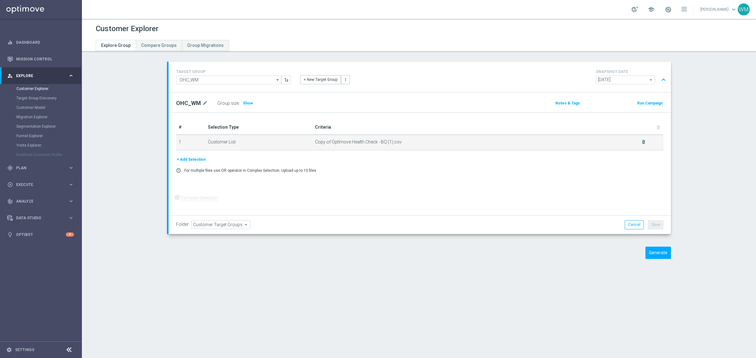
click at [645, 142] on td "Copy of Optimove Health Check - BQ (1).csv delete_forever" at bounding box center [487, 143] width 351 height 16
click at [636, 141] on div "delete_forever" at bounding box center [639, 142] width 13 height 5
click at [641, 140] on icon "delete_forever" at bounding box center [643, 142] width 5 height 5
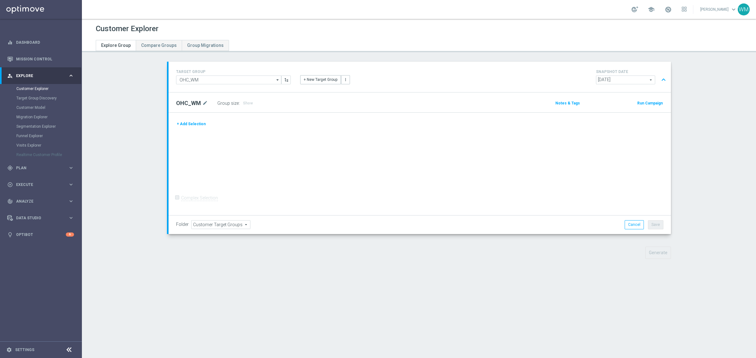
click at [184, 125] on button "+ Add Selection" at bounding box center [191, 124] width 30 height 7
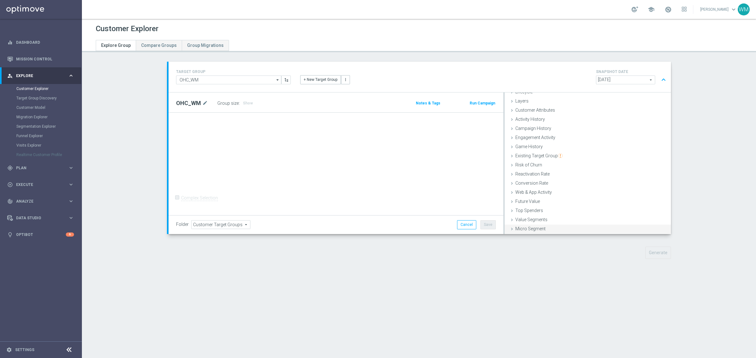
scroll to position [26, 0]
click at [523, 227] on span "Customer List" at bounding box center [529, 228] width 28 height 5
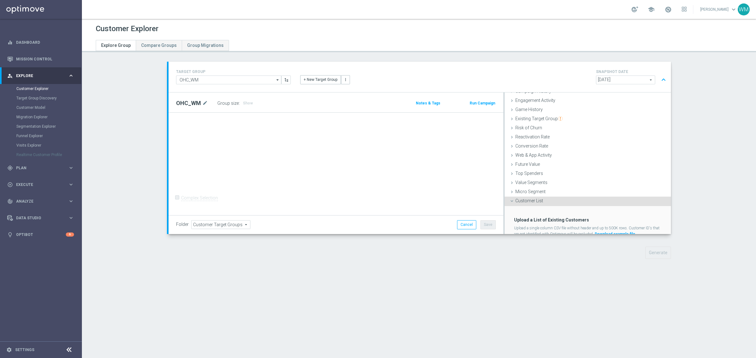
scroll to position [77, 0]
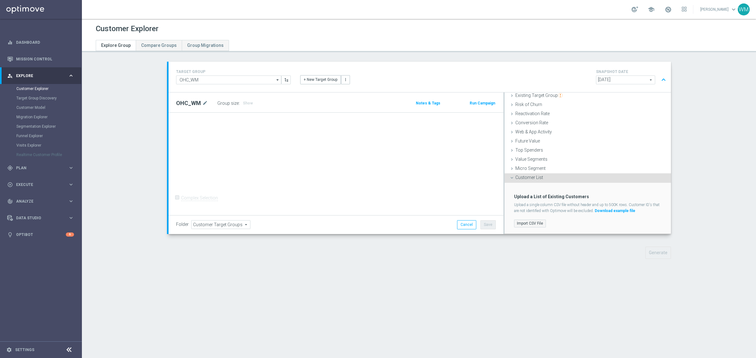
click at [539, 221] on label "Import CSV File" at bounding box center [530, 224] width 32 height 8
click at [0, 0] on input "Import CSV File" at bounding box center [0, 0] width 0 height 0
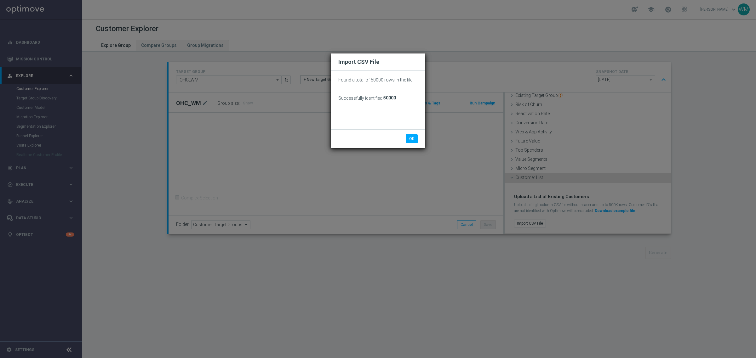
click at [405, 133] on div "OK Cancel" at bounding box center [378, 138] width 94 height 19
click at [406, 134] on button "OK" at bounding box center [412, 138] width 12 height 9
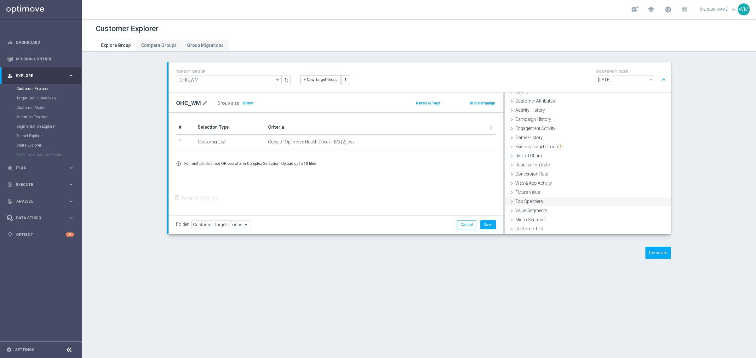
scroll to position [26, 0]
click at [668, 246] on div "TARGET GROUP OHC_WM OHC_WM arrow_drop_down Show Selected 0 of NaN - Campaign 1" at bounding box center [418, 165] width 529 height 207
click at [483, 228] on button "Save" at bounding box center [487, 224] width 15 height 9
click at [664, 254] on button "Generate" at bounding box center [658, 253] width 26 height 12
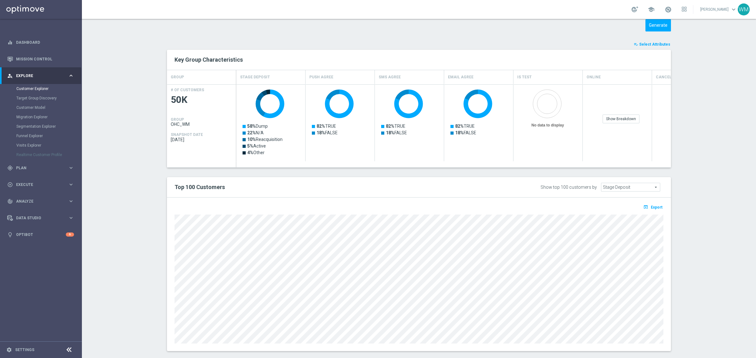
scroll to position [92, 0]
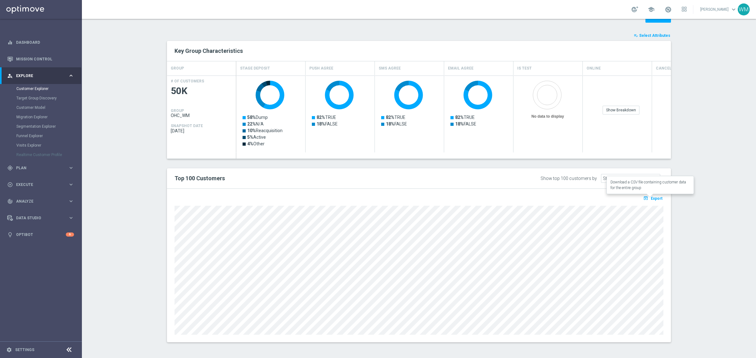
click at [655, 201] on button "open_in_browser Export" at bounding box center [652, 198] width 21 height 8
drag, startPoint x: 243, startPoint y: 180, endPoint x: 168, endPoint y: 180, distance: 74.6
click at [170, 180] on div "Top 100 Customers" at bounding box center [315, 178] width 291 height 11
click at [258, 184] on div "Top 100 Customers" at bounding box center [315, 178] width 291 height 11
click at [546, 115] on text "No data to display" at bounding box center [547, 116] width 33 height 4
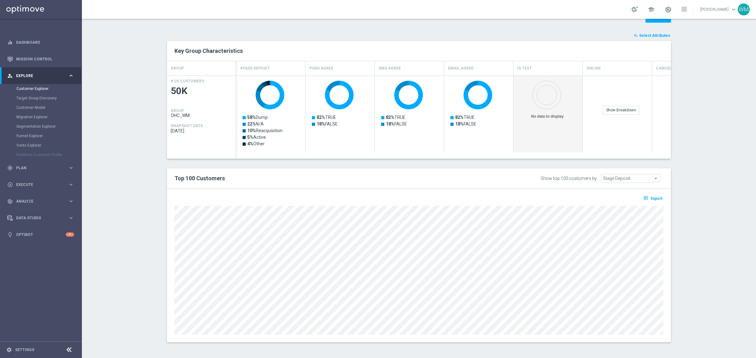
click at [546, 115] on text "No data to display" at bounding box center [547, 116] width 33 height 4
click at [536, 60] on div "Key Group Characteristics" at bounding box center [419, 51] width 504 height 20
click at [536, 67] on div "Is Test" at bounding box center [547, 68] width 69 height 14
click at [311, 181] on h2 "Top 100 Customers" at bounding box center [314, 179] width 281 height 8
drag, startPoint x: 311, startPoint y: 181, endPoint x: 165, endPoint y: 181, distance: 145.8
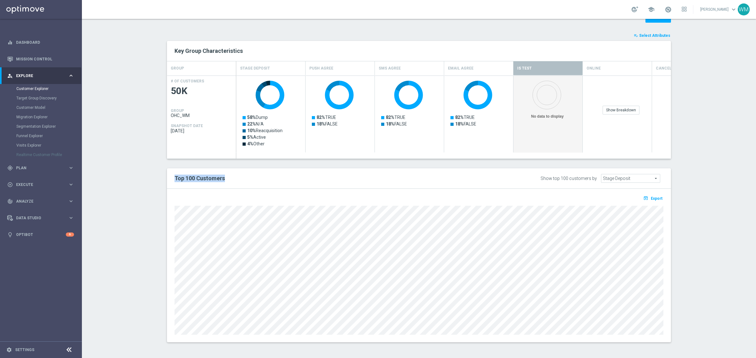
click at [167, 181] on div "Top 100 Customers Show top 100 customers by Stage Deposit Stage Deposit arrow_d…" at bounding box center [419, 179] width 504 height 20
drag, startPoint x: 165, startPoint y: 181, endPoint x: 245, endPoint y: 175, distance: 80.6
click at [245, 175] on div "Top 100 Customers Show top 100 customers by Stage Deposit Stage Deposit arrow_d…" at bounding box center [419, 179] width 504 height 20
click at [245, 175] on h2 "Top 100 Customers" at bounding box center [314, 179] width 281 height 8
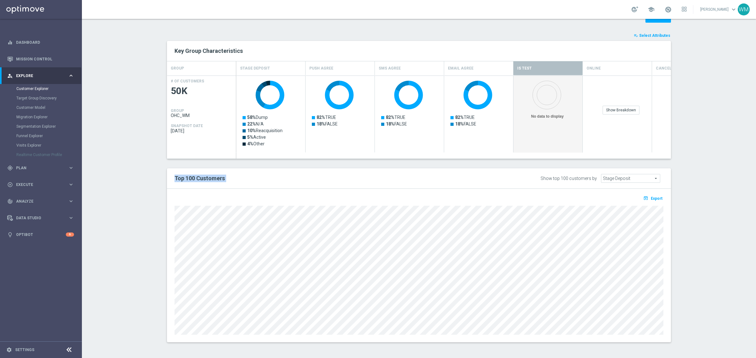
drag, startPoint x: 245, startPoint y: 175, endPoint x: 168, endPoint y: 178, distance: 77.2
click at [170, 178] on div "Top 100 Customers" at bounding box center [315, 178] width 291 height 11
drag, startPoint x: 168, startPoint y: 178, endPoint x: 244, endPoint y: 191, distance: 77.6
click at [244, 191] on div "Top 100 Customers Show top 100 customers by Stage Deposit Stage Deposit arrow_d…" at bounding box center [419, 256] width 504 height 174
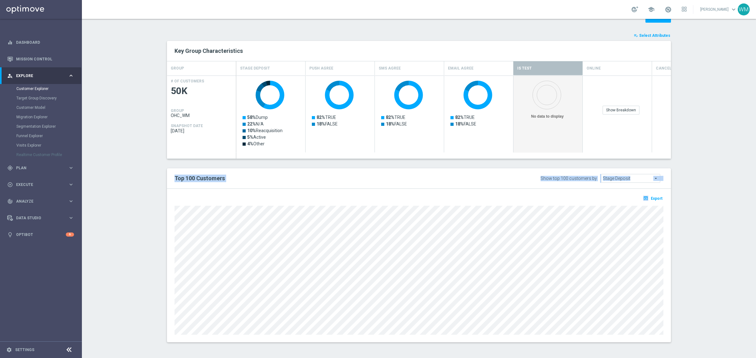
click at [244, 191] on div "open_in_browser Export" at bounding box center [419, 266] width 504 height 154
drag, startPoint x: 231, startPoint y: 177, endPoint x: 168, endPoint y: 178, distance: 62.7
click at [170, 178] on div "Top 100 Customers" at bounding box center [315, 178] width 291 height 11
drag, startPoint x: 168, startPoint y: 178, endPoint x: 230, endPoint y: 179, distance: 62.4
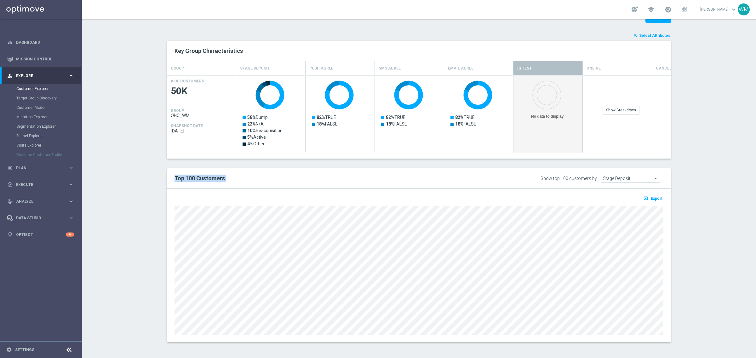
click at [230, 179] on div "Top 100 Customers" at bounding box center [315, 178] width 291 height 11
click at [230, 179] on h2 "Top 100 Customers" at bounding box center [314, 179] width 281 height 8
drag, startPoint x: 230, startPoint y: 179, endPoint x: 165, endPoint y: 178, distance: 64.9
click at [167, 178] on div "Top 100 Customers Show top 100 customers by Stage Deposit Stage Deposit arrow_d…" at bounding box center [419, 179] width 504 height 20
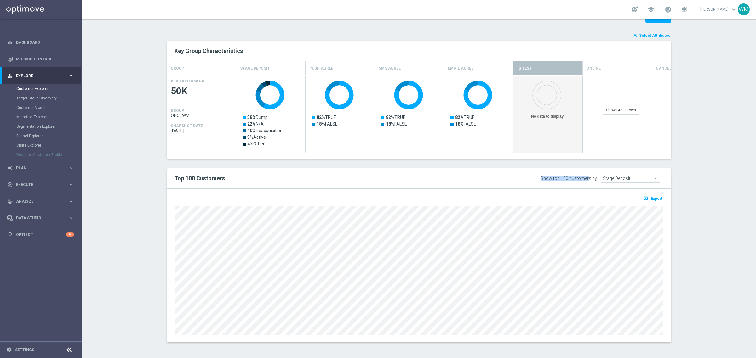
drag, startPoint x: 588, startPoint y: 177, endPoint x: 534, endPoint y: 178, distance: 53.9
click at [534, 178] on div "Show top 100 customers by Stage Deposit Stage Deposit arrow_drop_down search" at bounding box center [564, 178] width 208 height 10
drag, startPoint x: 534, startPoint y: 178, endPoint x: 597, endPoint y: 180, distance: 63.3
click at [597, 180] on div "Show top 100 customers by Stage Deposit Stage Deposit arrow_drop_down search" at bounding box center [564, 178] width 208 height 10
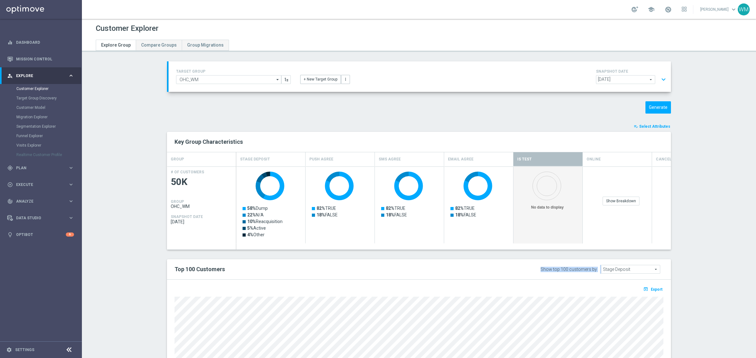
scroll to position [0, 0]
click at [659, 80] on button "expand_more" at bounding box center [663, 80] width 9 height 12
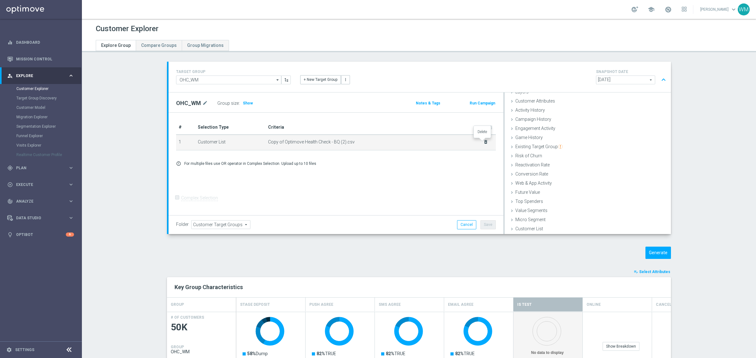
click at [484, 142] on icon "delete_forever" at bounding box center [485, 142] width 5 height 5
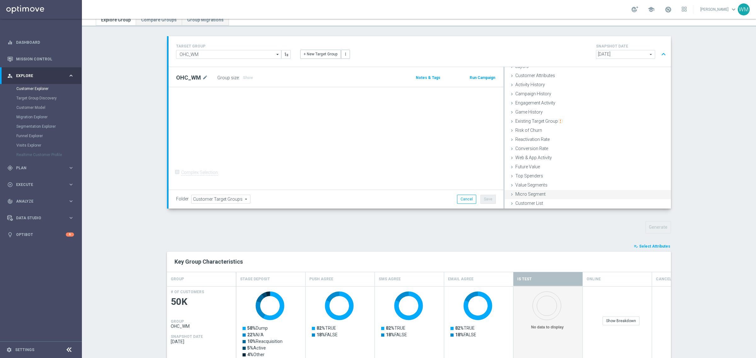
scroll to position [39, 0]
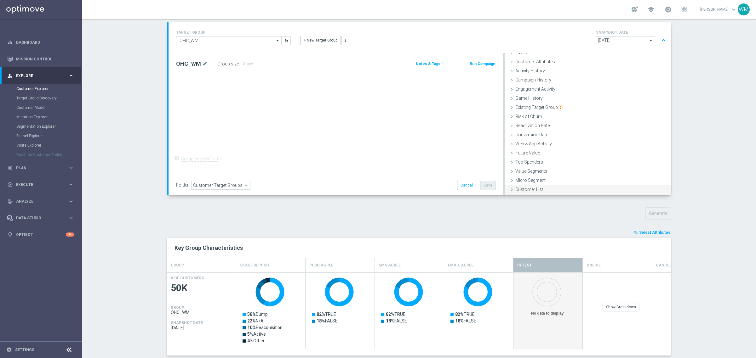
click at [529, 189] on span "Customer List" at bounding box center [529, 189] width 28 height 5
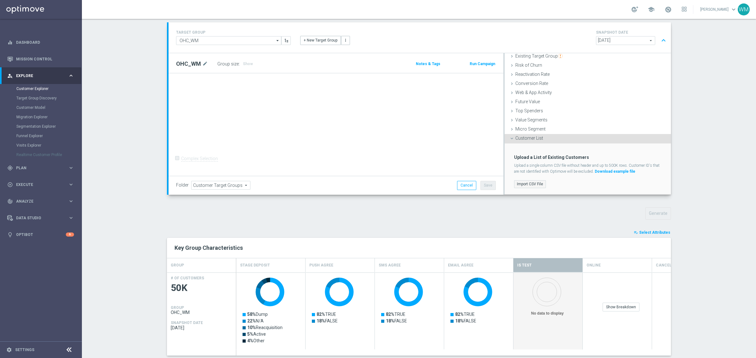
click at [527, 185] on label "Import CSV File" at bounding box center [530, 184] width 32 height 8
click at [0, 0] on input "Import CSV File" at bounding box center [0, 0] width 0 height 0
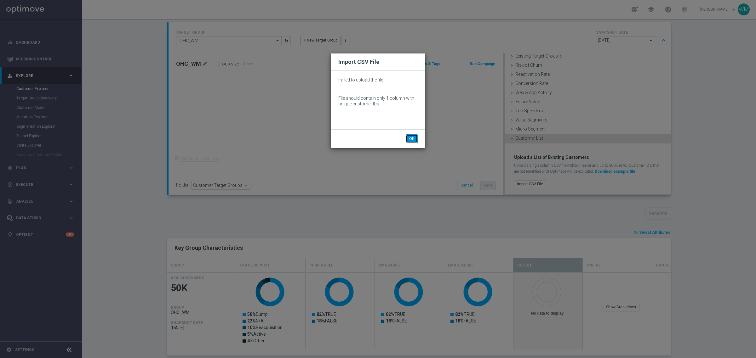
click at [415, 139] on button "OK" at bounding box center [412, 138] width 12 height 9
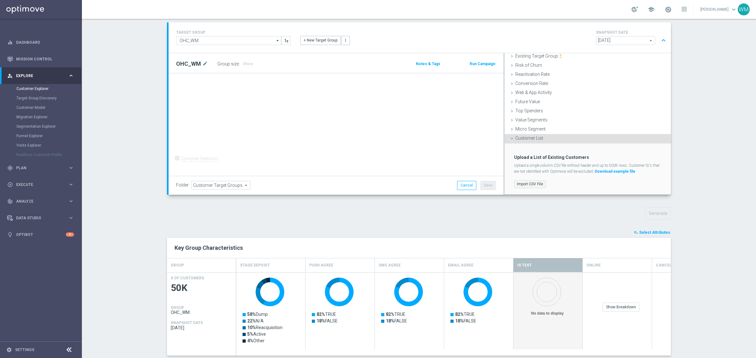
click at [524, 181] on label "Import CSV File" at bounding box center [530, 184] width 32 height 8
click at [0, 0] on input "Import CSV File" at bounding box center [0, 0] width 0 height 0
click at [523, 184] on label "Import CSV File" at bounding box center [530, 184] width 32 height 8
click at [0, 0] on input "Import CSV File" at bounding box center [0, 0] width 0 height 0
click at [323, 208] on div "Generate" at bounding box center [418, 214] width 513 height 12
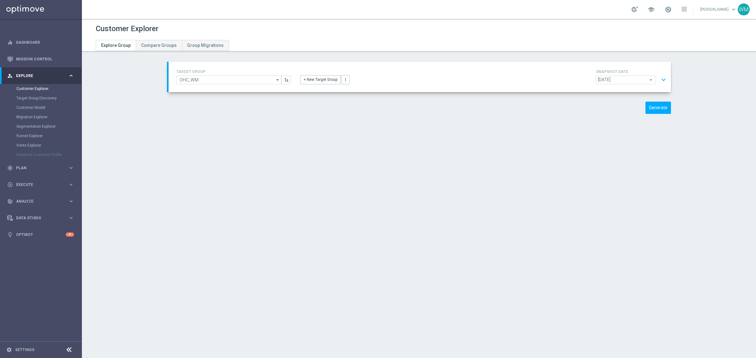
click at [660, 79] on button "expand_more" at bounding box center [663, 80] width 9 height 12
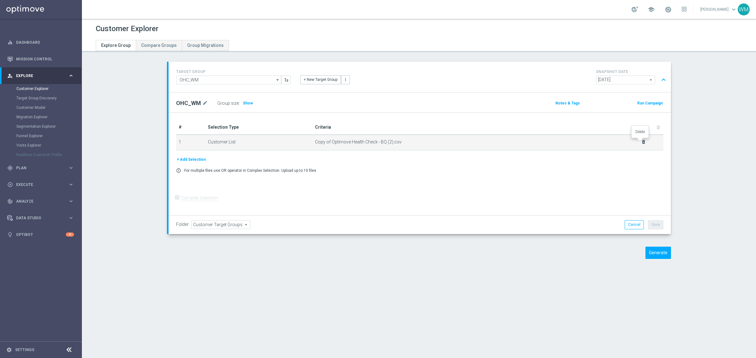
click at [641, 140] on icon "delete_forever" at bounding box center [643, 142] width 5 height 5
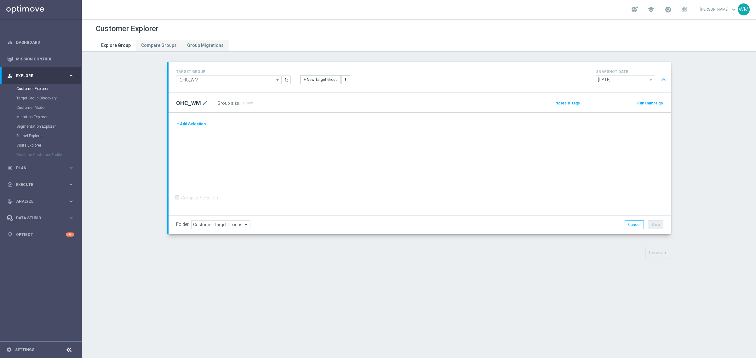
click at [180, 120] on div "+ Add Selection Complex Selection Invalid Expression" at bounding box center [420, 164] width 502 height 103
click at [182, 122] on button "+ Add Selection" at bounding box center [191, 124] width 30 height 7
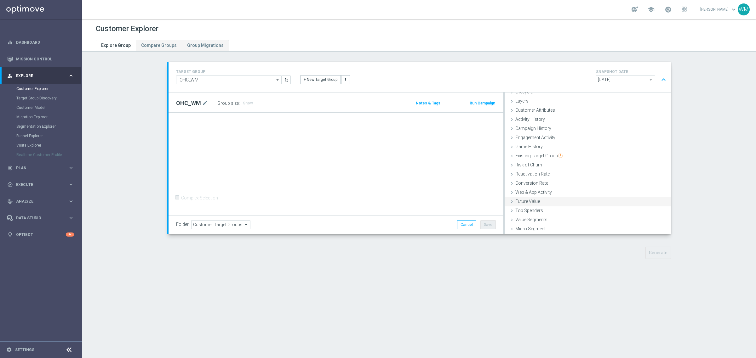
scroll to position [26, 0]
click at [528, 225] on div "Customer List done" at bounding box center [588, 229] width 166 height 9
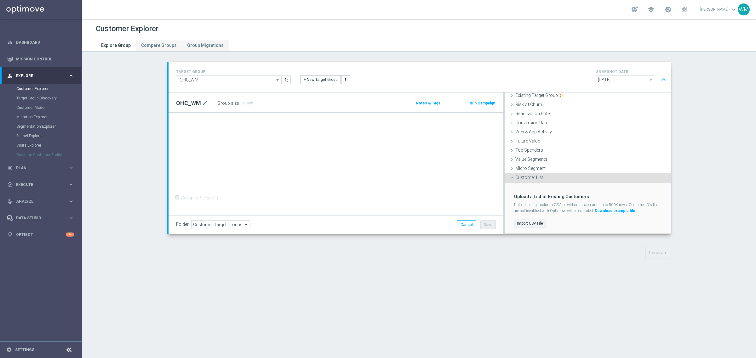
click at [526, 226] on label "Import CSV File" at bounding box center [530, 224] width 32 height 8
click at [0, 0] on input "Import CSV File" at bounding box center [0, 0] width 0 height 0
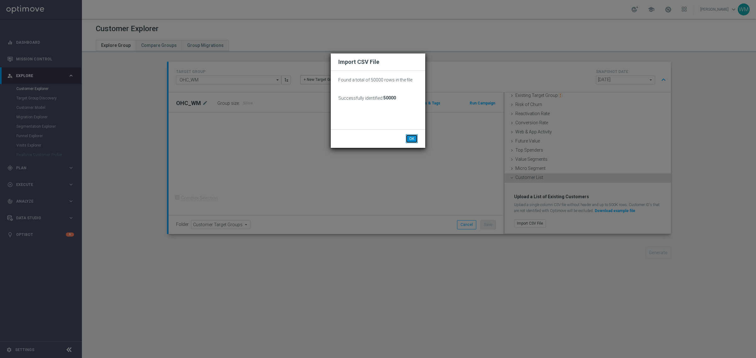
click at [412, 137] on button "OK" at bounding box center [412, 138] width 12 height 9
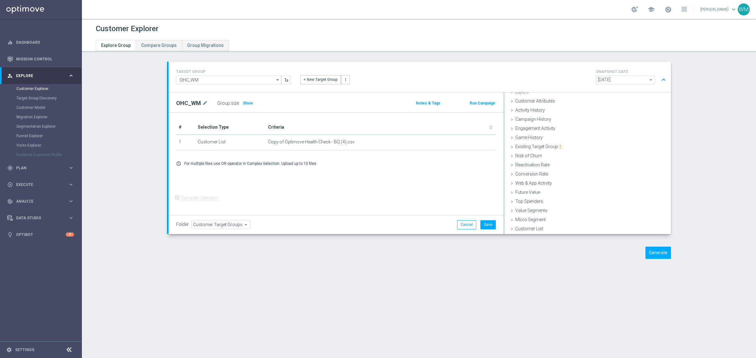
scroll to position [26, 0]
click at [483, 224] on button "Save" at bounding box center [487, 224] width 15 height 9
click at [654, 252] on button "Generate" at bounding box center [658, 253] width 26 height 12
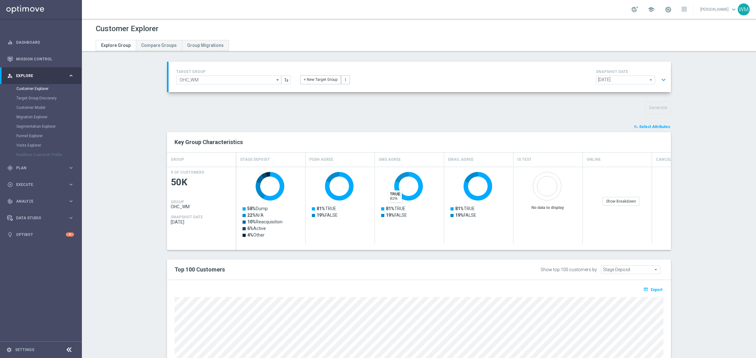
scroll to position [92, 0]
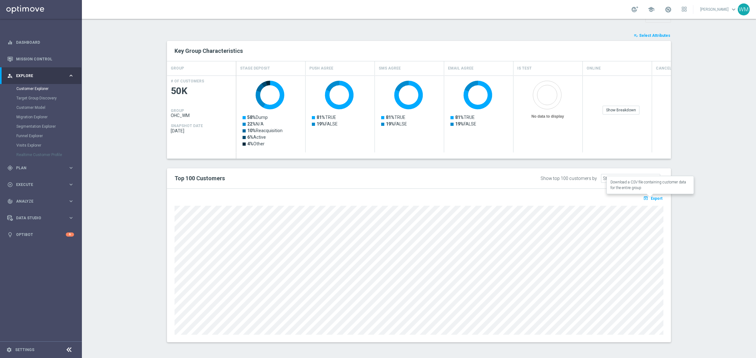
click at [657, 197] on span "Export" at bounding box center [657, 199] width 12 height 4
click at [657, 196] on div "open_in_browser Export Loading" at bounding box center [419, 266] width 504 height 154
